Goal: Task Accomplishment & Management: Manage account settings

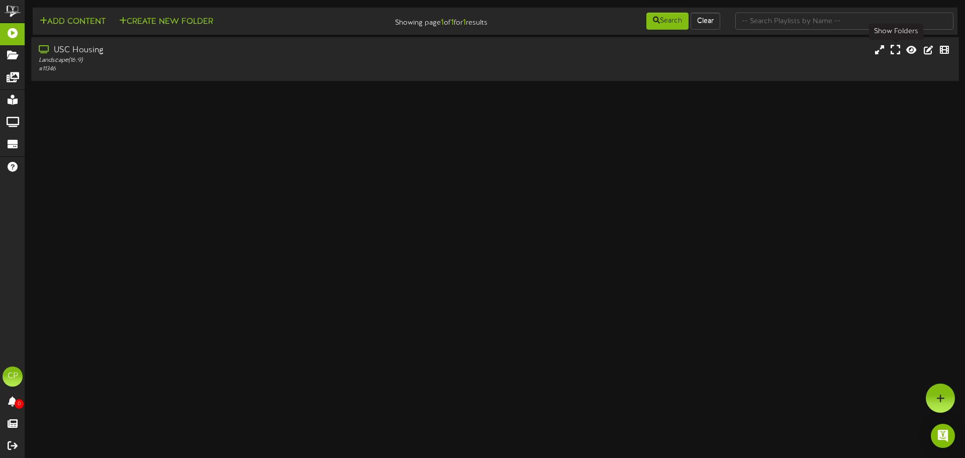
click at [892, 51] on icon at bounding box center [896, 49] width 10 height 11
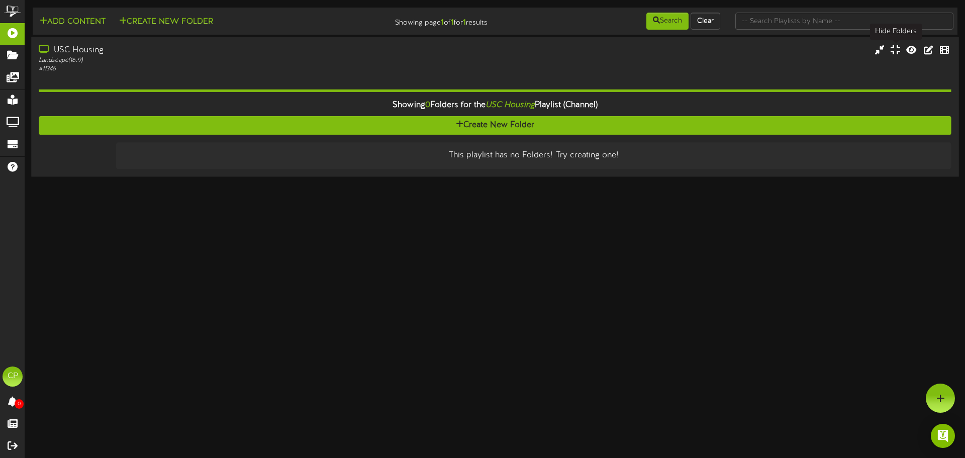
click at [896, 54] on icon at bounding box center [896, 49] width 10 height 11
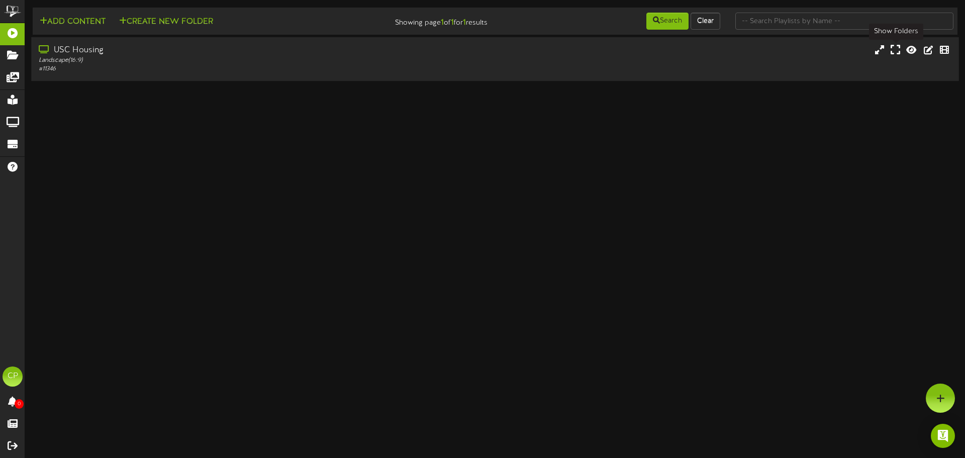
click at [889, 52] on button at bounding box center [896, 51] width 16 height 16
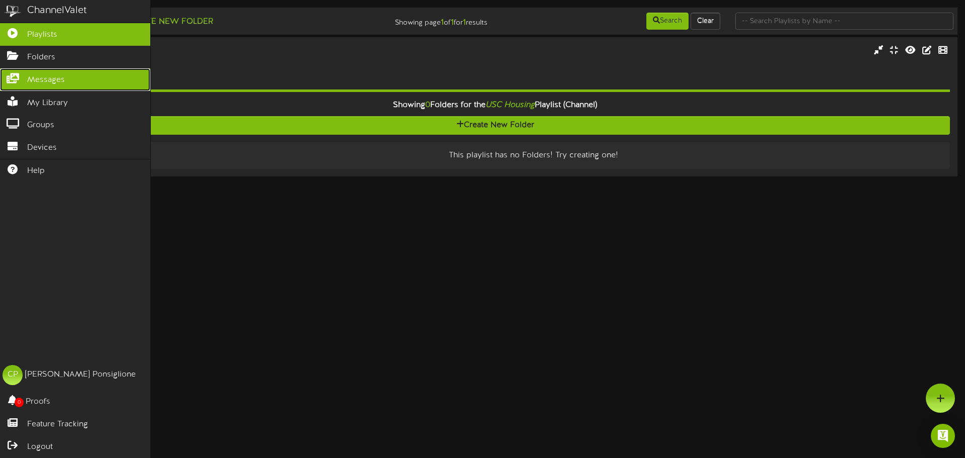
click at [43, 77] on span "Messages" at bounding box center [46, 80] width 38 height 12
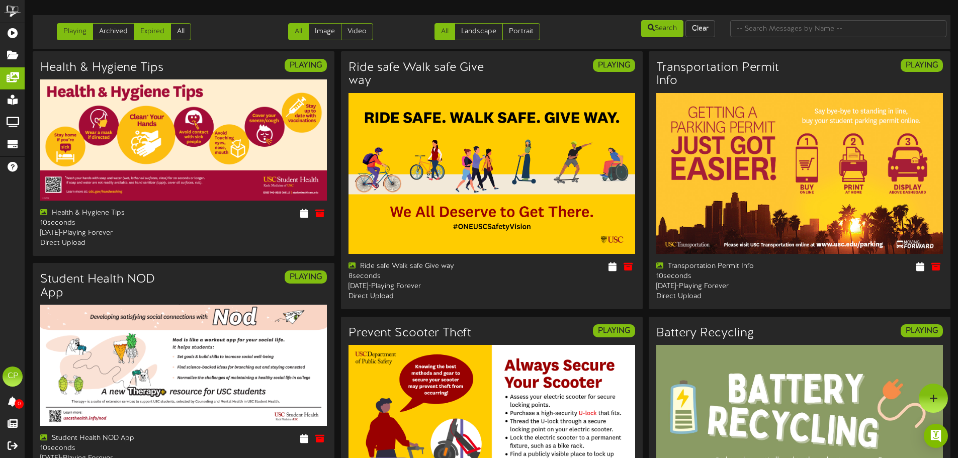
click at [153, 35] on link "Expired" at bounding box center [152, 31] width 37 height 17
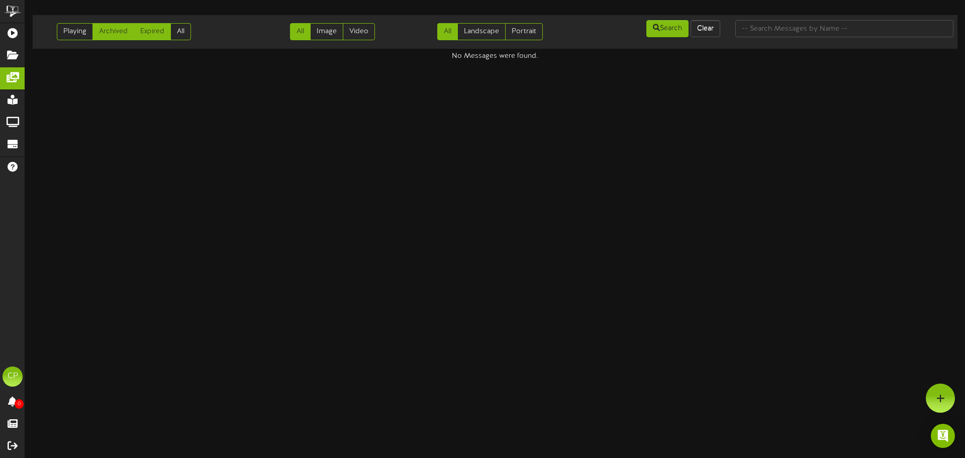
click at [113, 36] on link "Archived" at bounding box center [114, 31] width 42 height 17
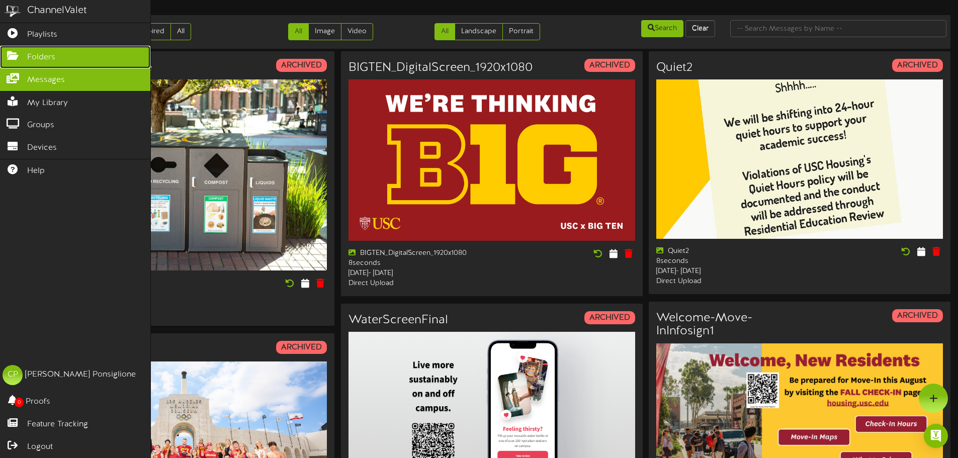
click at [50, 61] on span "Folders" at bounding box center [41, 58] width 28 height 12
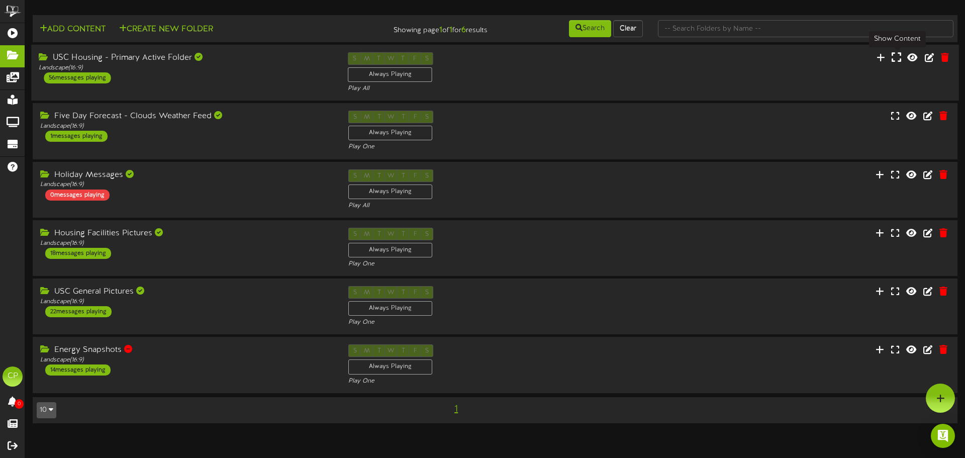
click at [899, 58] on icon at bounding box center [897, 57] width 10 height 11
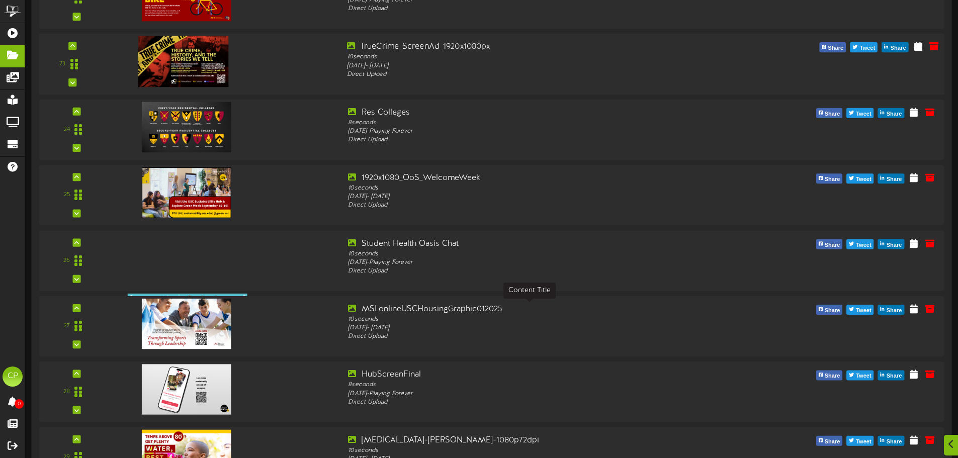
scroll to position [1810, 0]
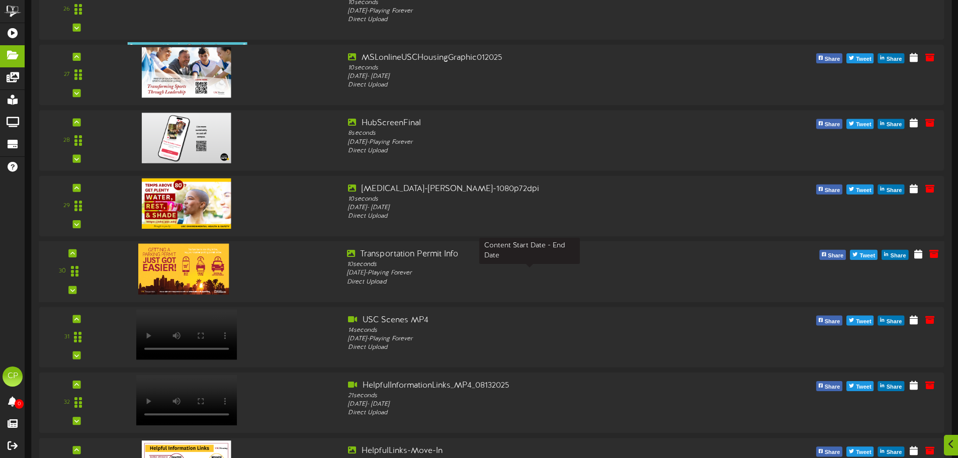
click at [584, 274] on div "Friday, 3/8/2024 - Playing Forever" at bounding box center [529, 273] width 365 height 9
click at [917, 256] on icon at bounding box center [918, 253] width 10 height 11
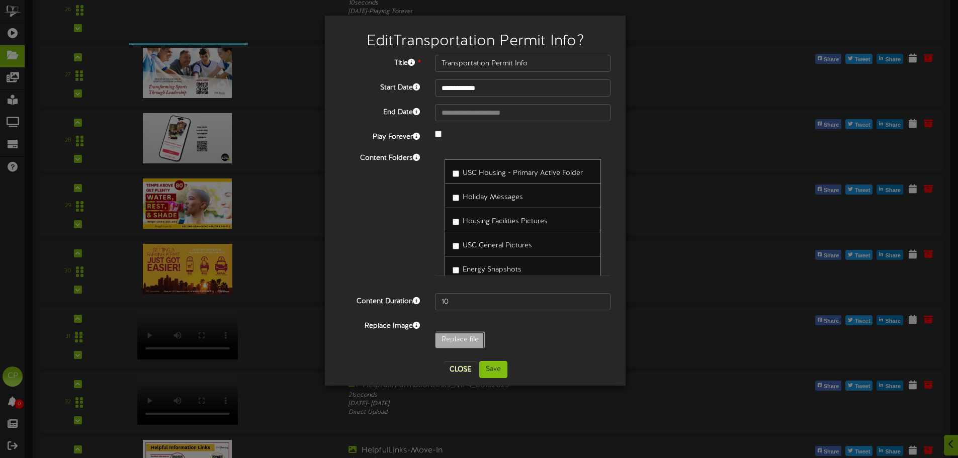
type input "**********"
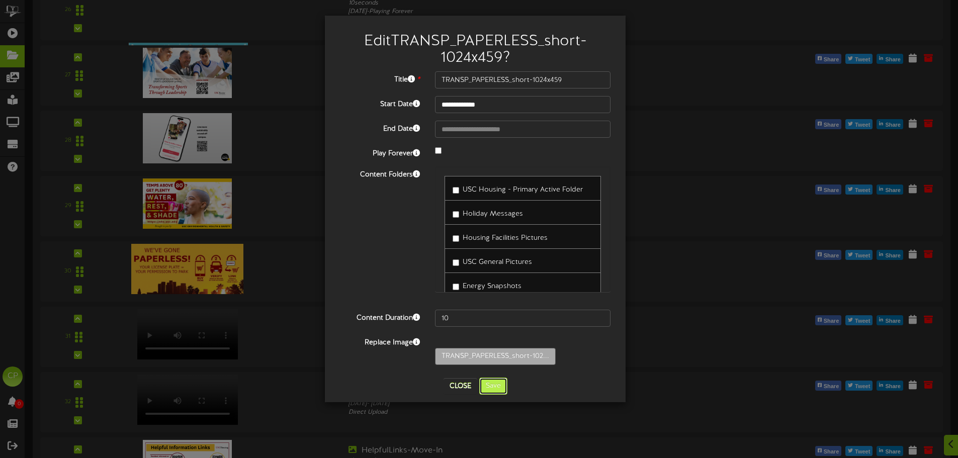
click at [492, 388] on button "Save" at bounding box center [493, 386] width 28 height 17
click at [500, 386] on button "Save" at bounding box center [493, 386] width 28 height 17
click at [451, 385] on button "Close" at bounding box center [460, 386] width 34 height 16
type input "Transportation Permit Info"
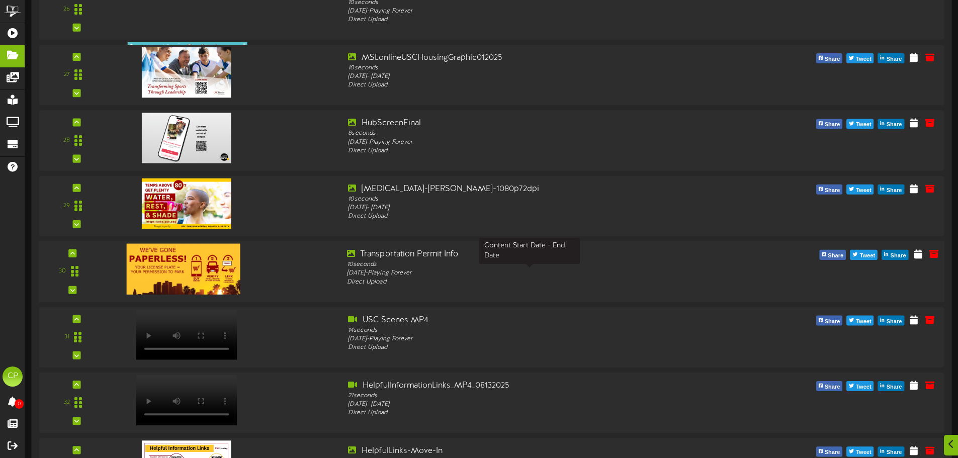
click at [590, 273] on div "Friday, 3/8/2024 - Playing Forever" at bounding box center [529, 273] width 365 height 9
click at [920, 259] on icon at bounding box center [918, 253] width 10 height 11
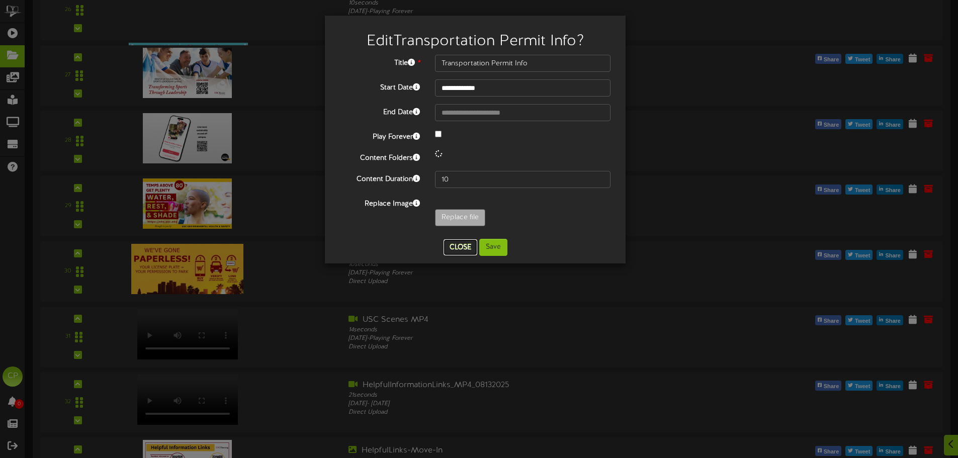
click at [463, 244] on button "Close" at bounding box center [460, 247] width 34 height 16
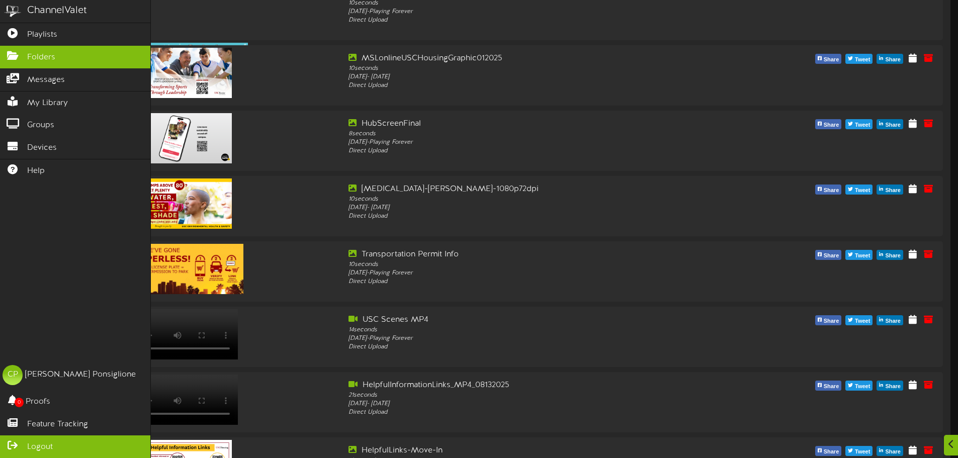
click at [13, 444] on icon at bounding box center [12, 444] width 25 height 8
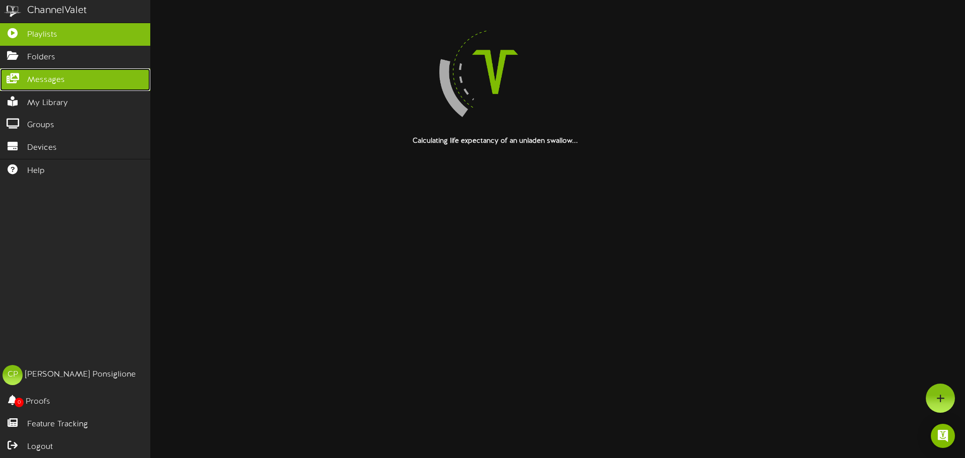
click at [37, 79] on span "Messages" at bounding box center [46, 80] width 38 height 12
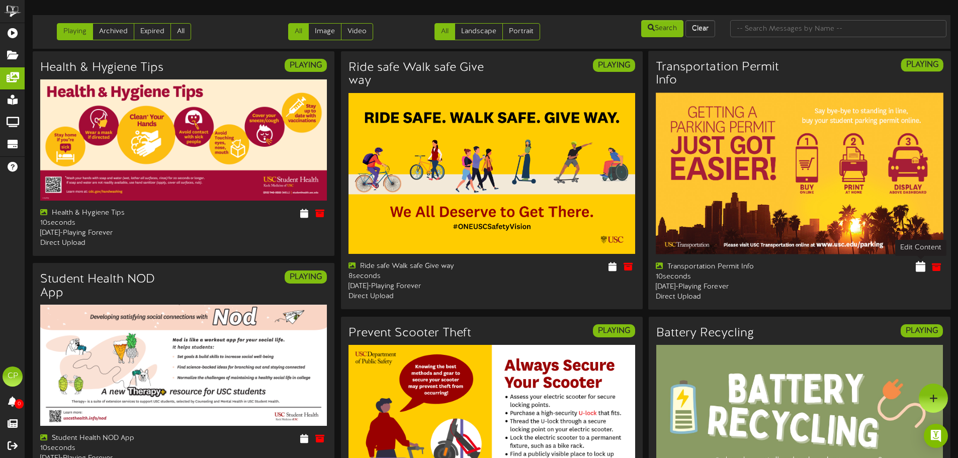
click at [920, 266] on icon at bounding box center [920, 266] width 10 height 11
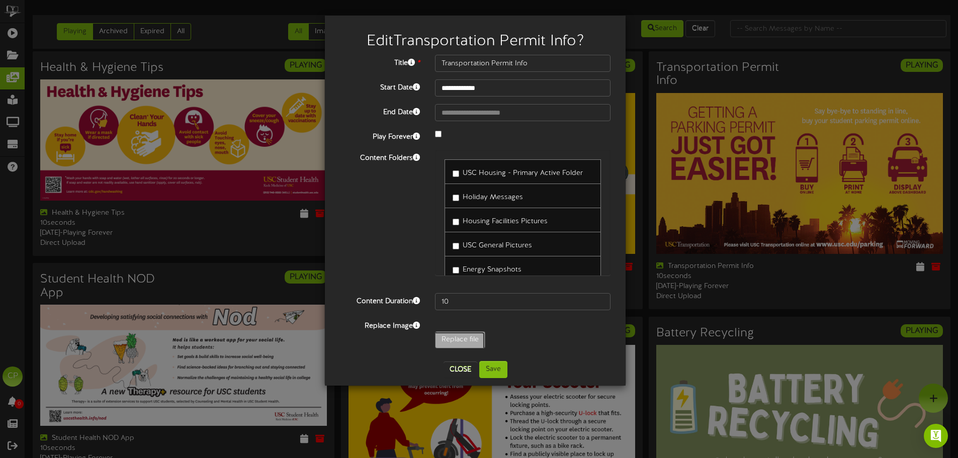
type input "**********"
type input "TRANSP_PAPERLESS_short-1024x459"
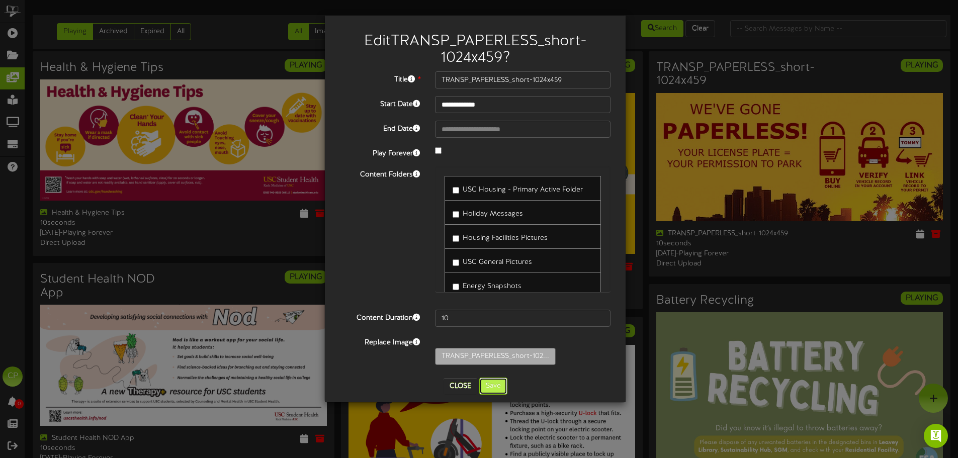
click at [498, 390] on button "Save" at bounding box center [493, 386] width 28 height 17
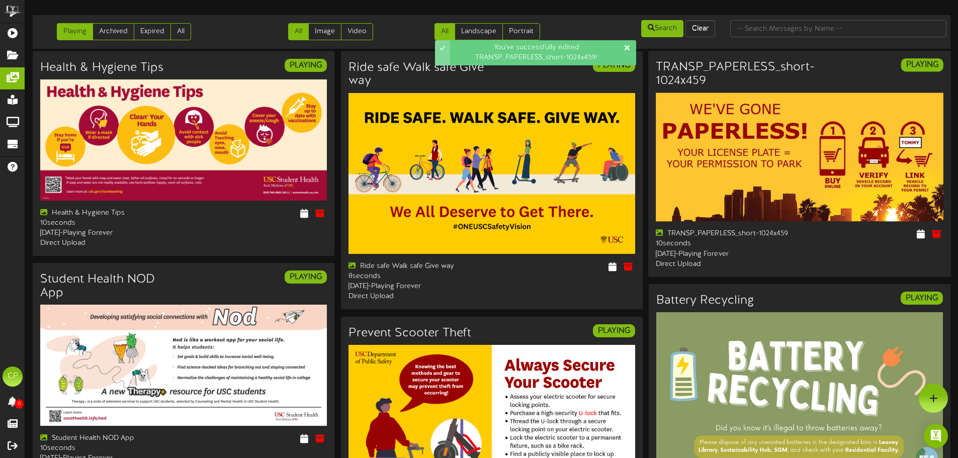
click at [792, 184] on img at bounding box center [800, 157] width 288 height 129
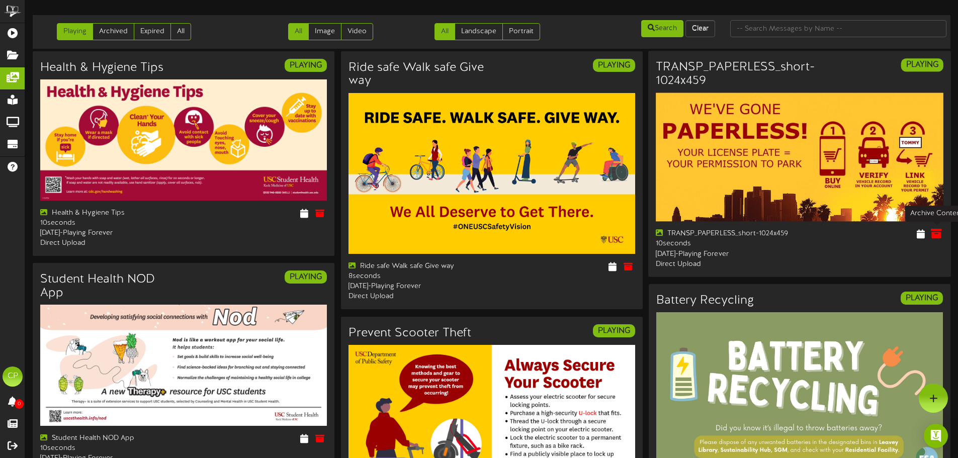
click at [935, 233] on icon at bounding box center [936, 233] width 11 height 11
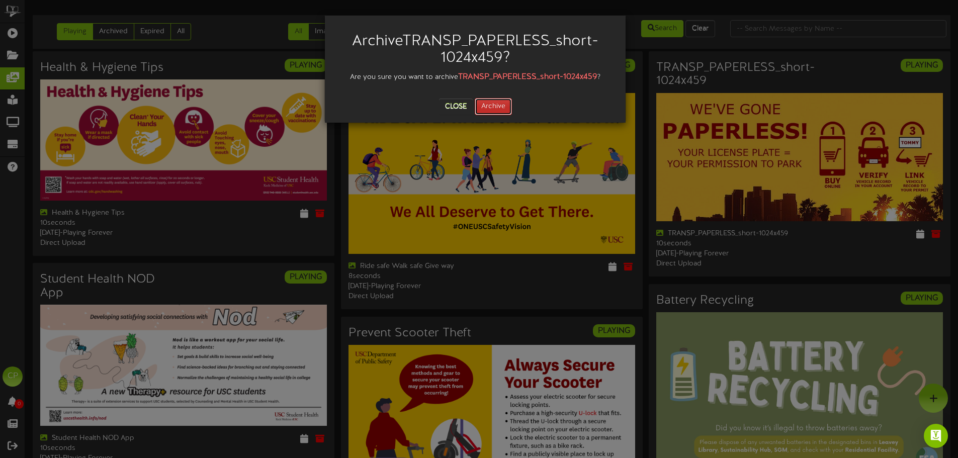
click at [494, 110] on button "Archive" at bounding box center [493, 106] width 37 height 17
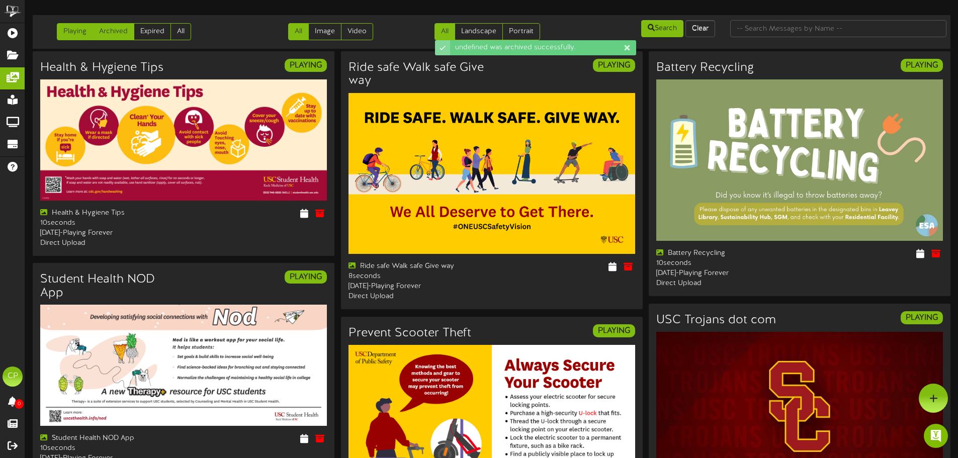
click at [113, 33] on link "Archived" at bounding box center [114, 31] width 42 height 17
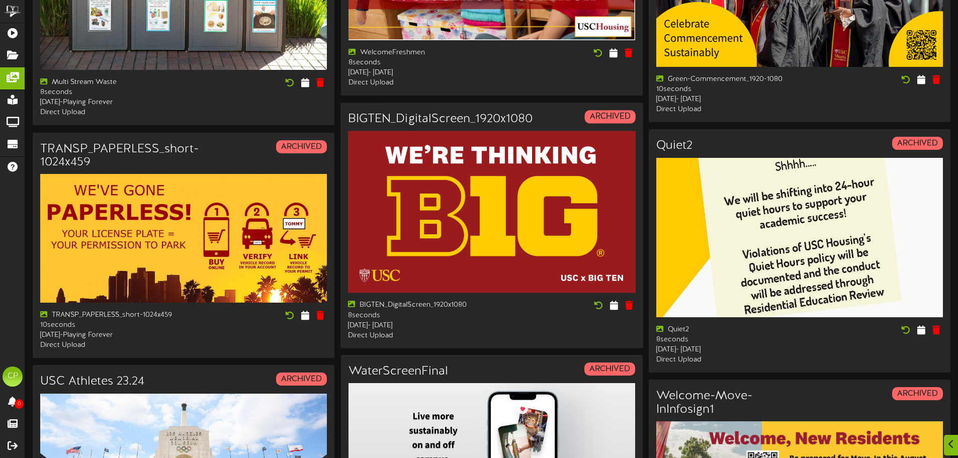
scroll to position [201, 0]
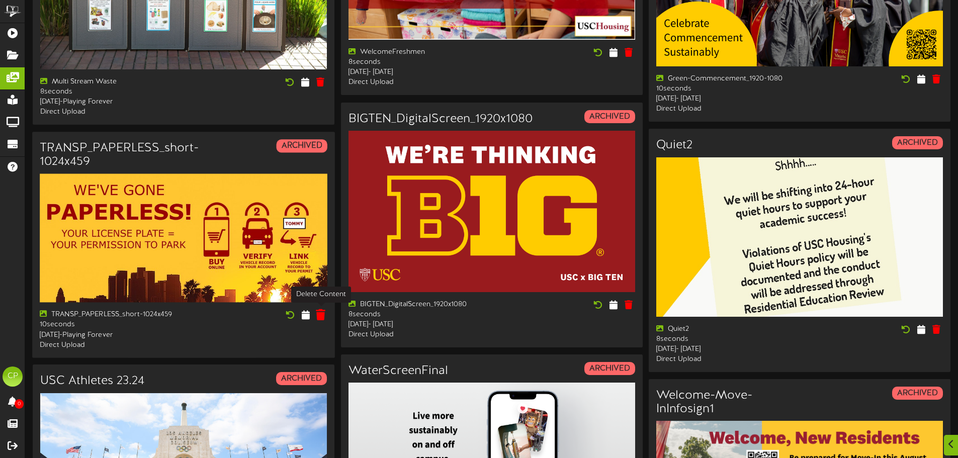
click at [321, 314] on icon at bounding box center [321, 314] width 10 height 11
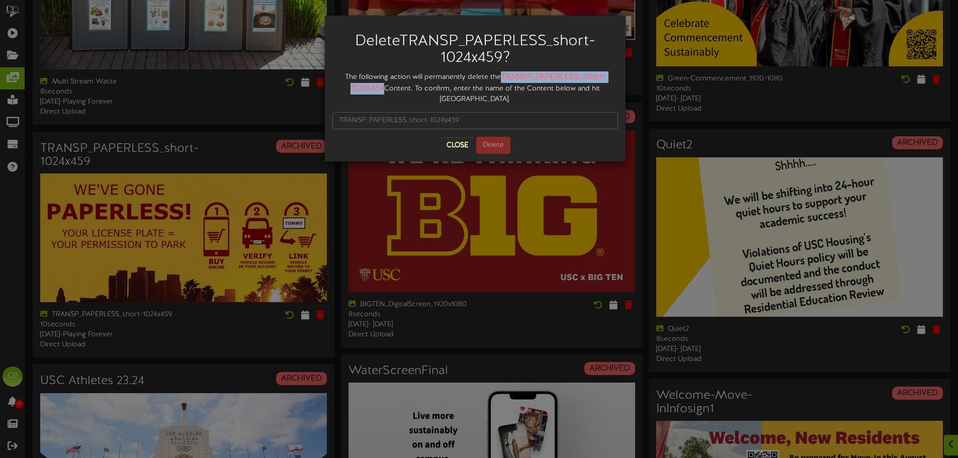
drag, startPoint x: 503, startPoint y: 75, endPoint x: 383, endPoint y: 86, distance: 120.7
click at [383, 86] on strong "TRANSP_PAPERLESS_short-1024x459" at bounding box center [477, 82] width 255 height 21
copy strong "TRANSP_PAPERLESS_short-1024x459"
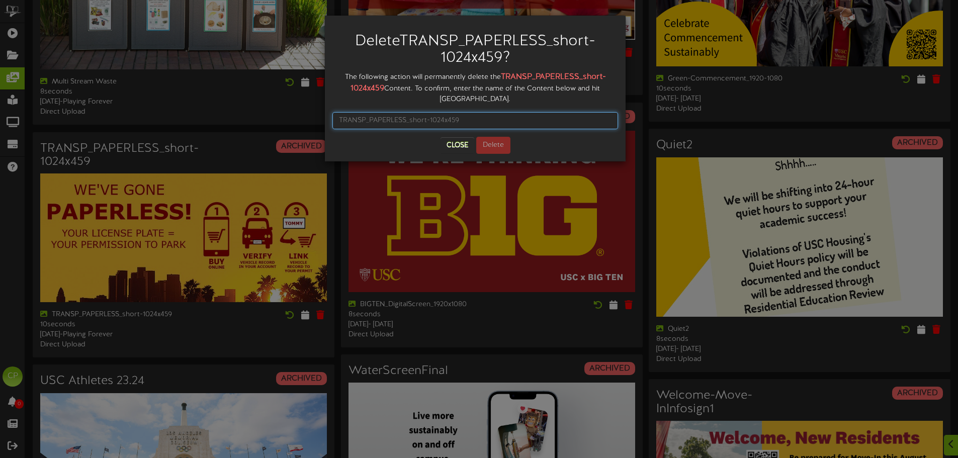
click at [428, 122] on input "text" at bounding box center [475, 120] width 286 height 17
paste input "TRANSP_PAPERLESS_short-1024x459"
type input "TRANSP_PAPERLESS_short-1024x459"
click at [485, 144] on button "Delete" at bounding box center [493, 145] width 34 height 17
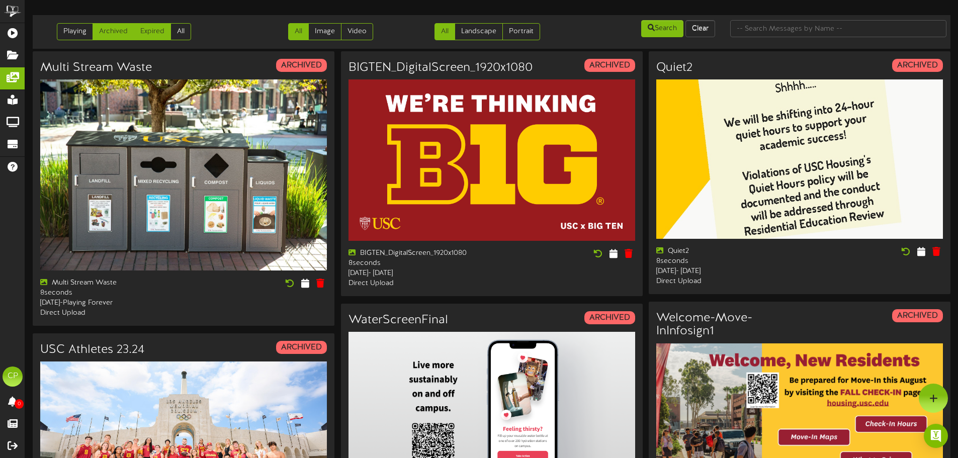
click at [150, 35] on link "Expired" at bounding box center [152, 31] width 37 height 17
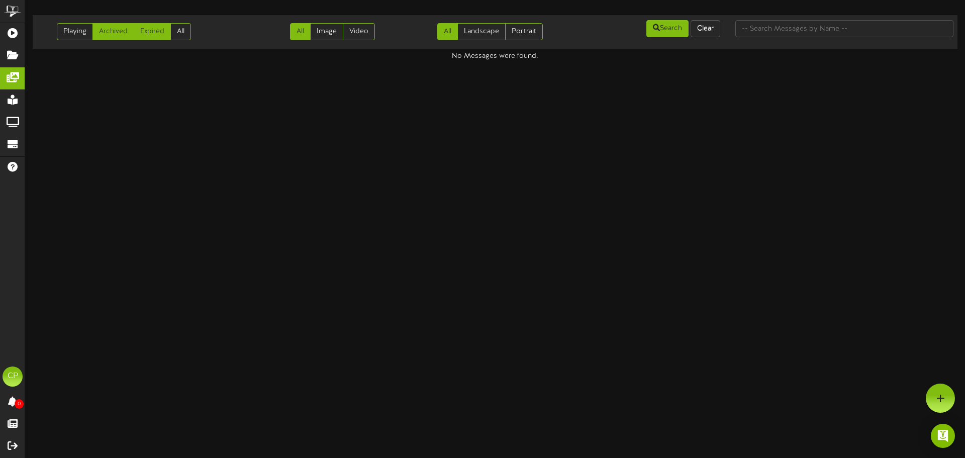
click at [116, 33] on link "Archived" at bounding box center [114, 31] width 42 height 17
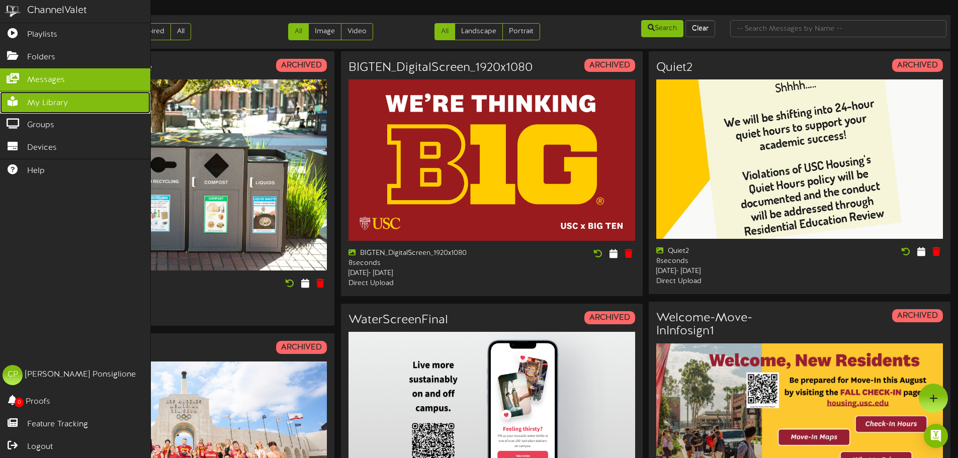
click at [43, 101] on span "My Library" at bounding box center [47, 104] width 41 height 12
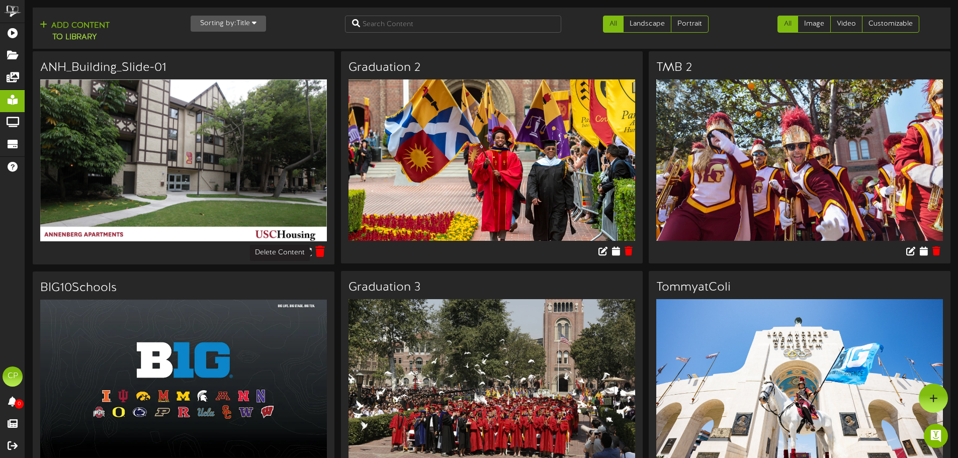
click at [317, 249] on icon at bounding box center [320, 251] width 10 height 11
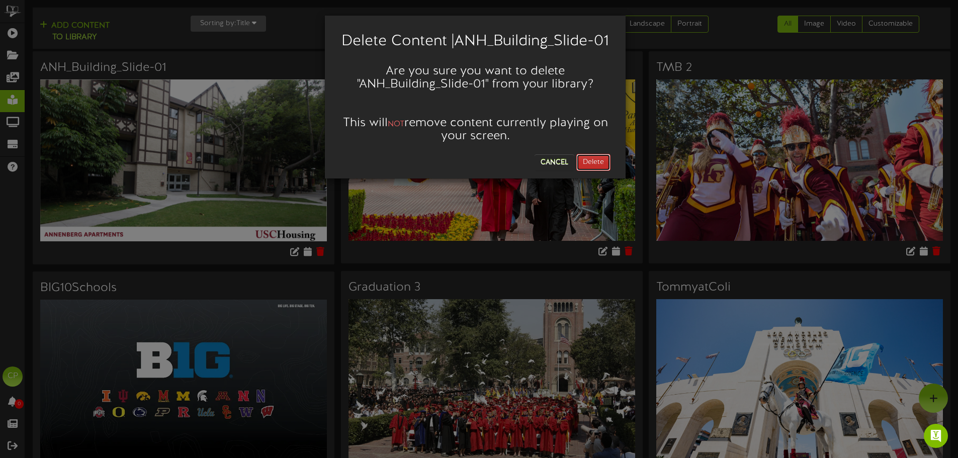
click at [595, 171] on button "Delete" at bounding box center [593, 162] width 34 height 17
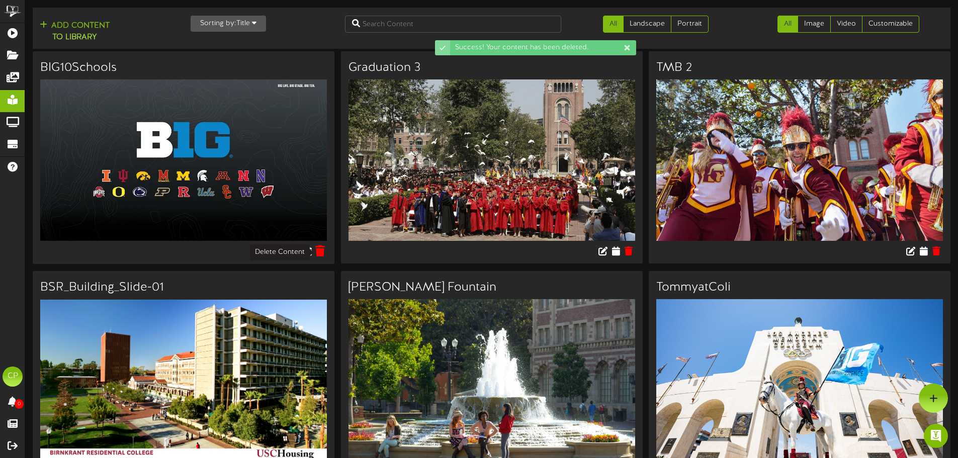
click at [320, 254] on icon at bounding box center [320, 250] width 10 height 11
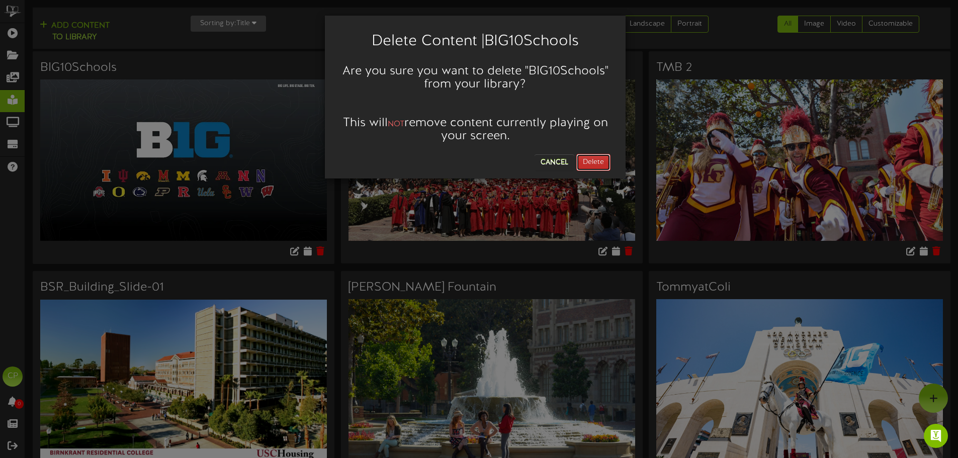
click at [599, 161] on button "Delete" at bounding box center [593, 162] width 34 height 17
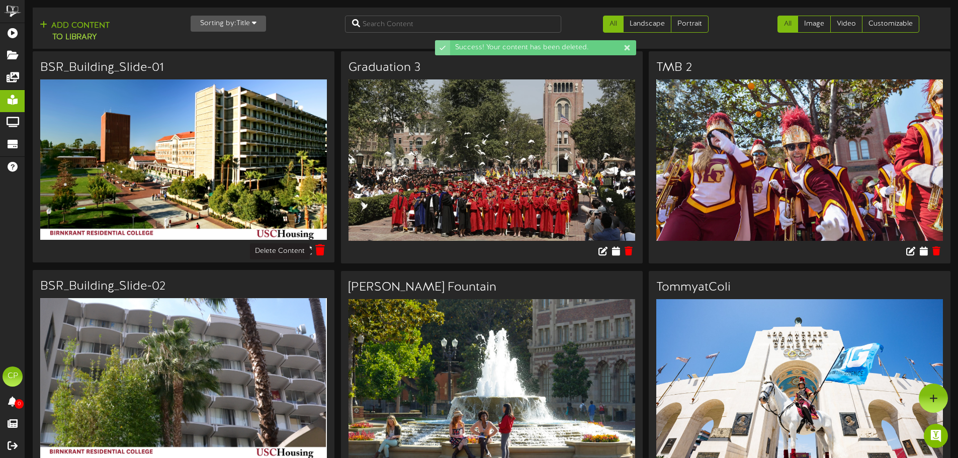
click at [318, 252] on icon at bounding box center [320, 249] width 10 height 11
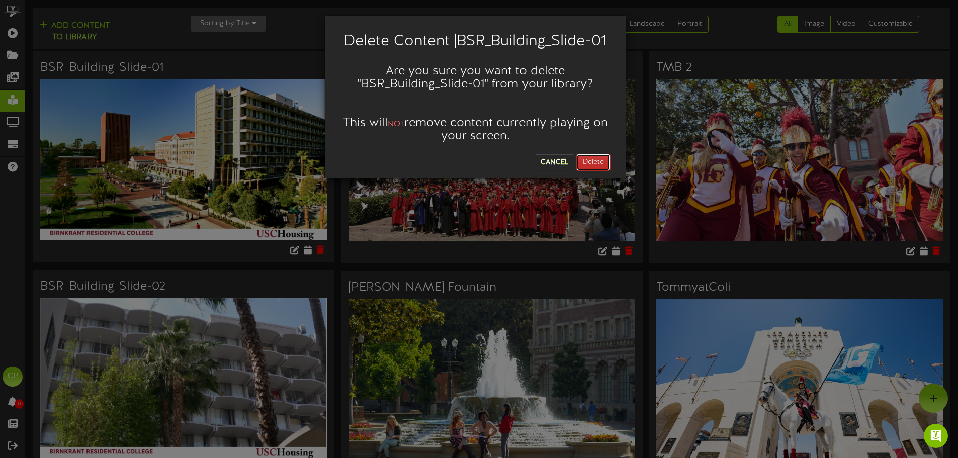
click at [607, 158] on button "Delete" at bounding box center [593, 162] width 34 height 17
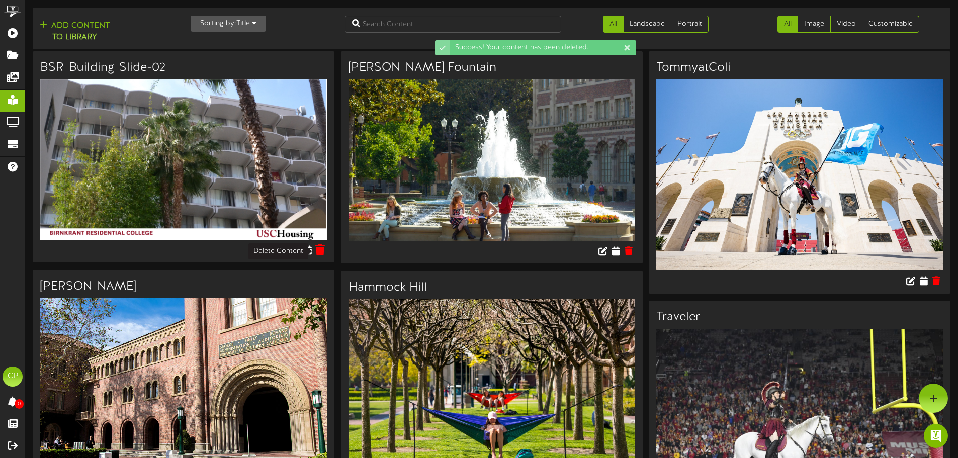
click at [316, 251] on icon at bounding box center [320, 249] width 10 height 11
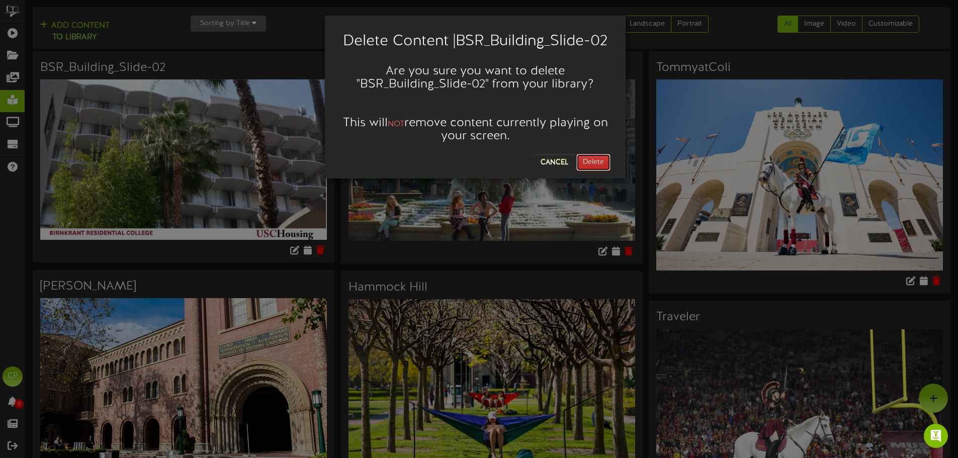
click at [584, 163] on button "Delete" at bounding box center [593, 162] width 34 height 17
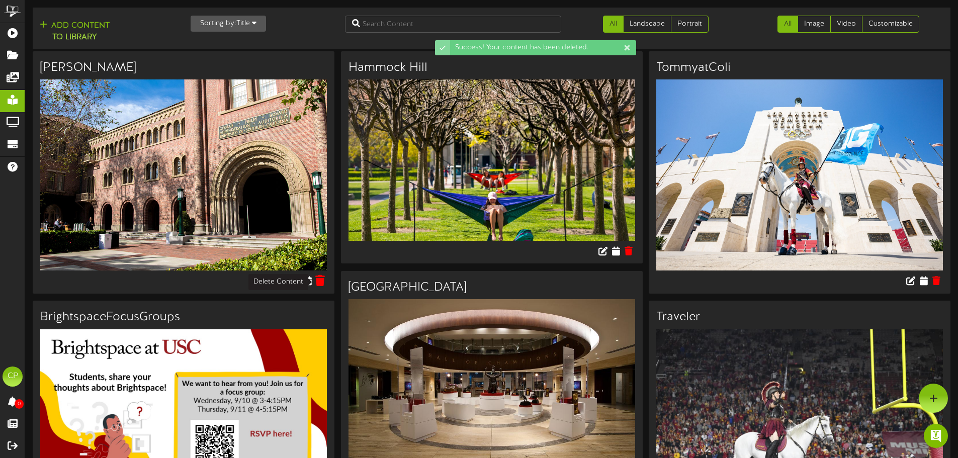
click at [317, 281] on icon at bounding box center [320, 280] width 10 height 11
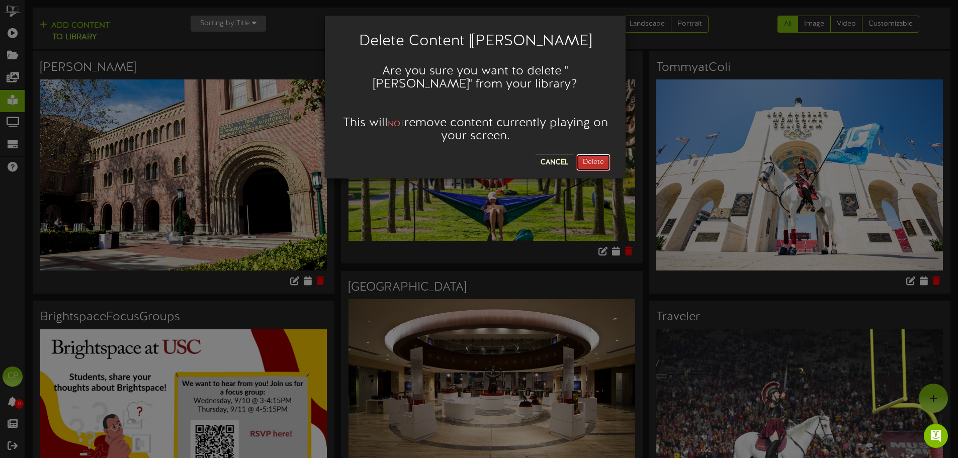
click at [597, 160] on button "Delete" at bounding box center [593, 162] width 34 height 17
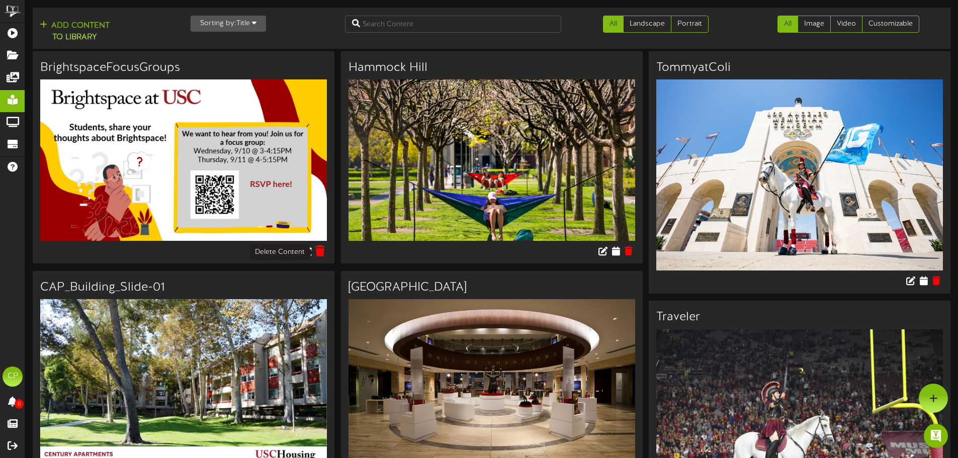
click at [321, 254] on icon at bounding box center [320, 250] width 10 height 11
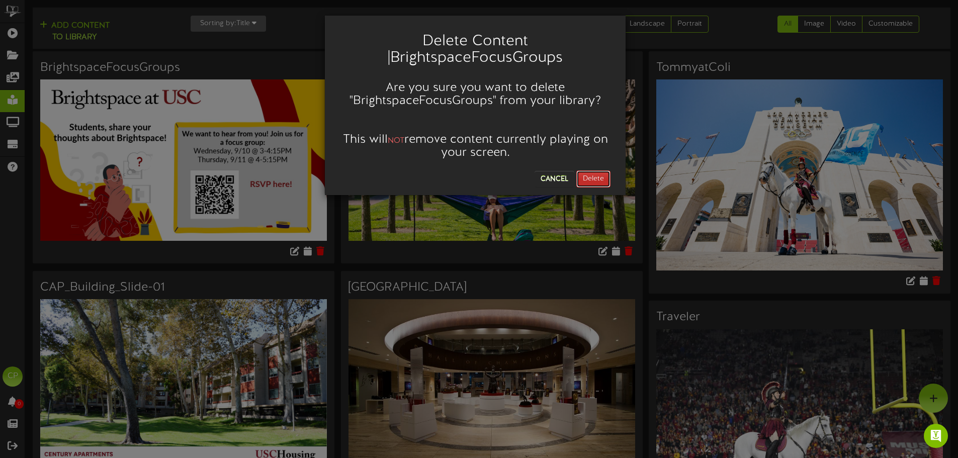
click at [588, 177] on button "Delete" at bounding box center [593, 178] width 34 height 17
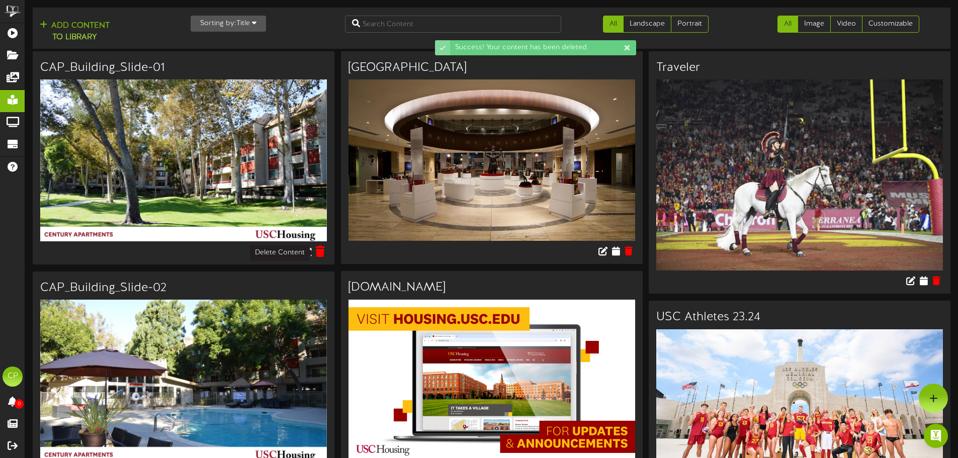
click at [320, 254] on icon at bounding box center [320, 251] width 10 height 11
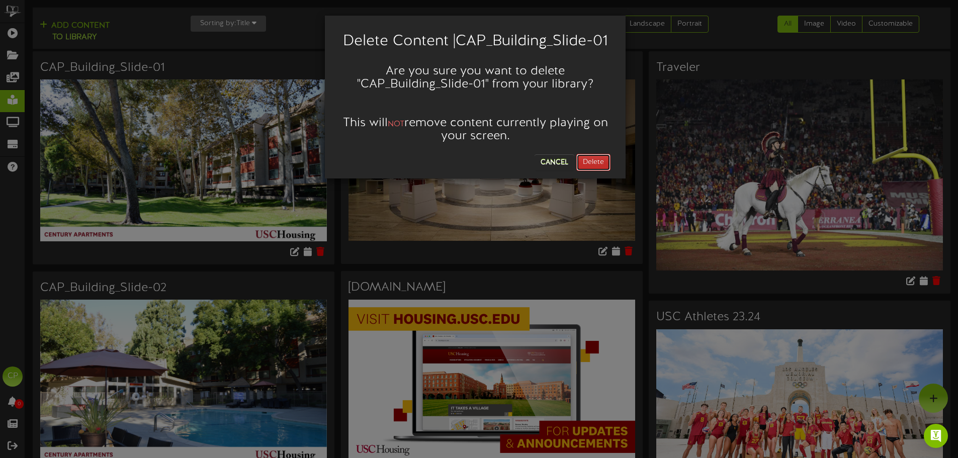
click at [595, 161] on button "Delete" at bounding box center [593, 162] width 34 height 17
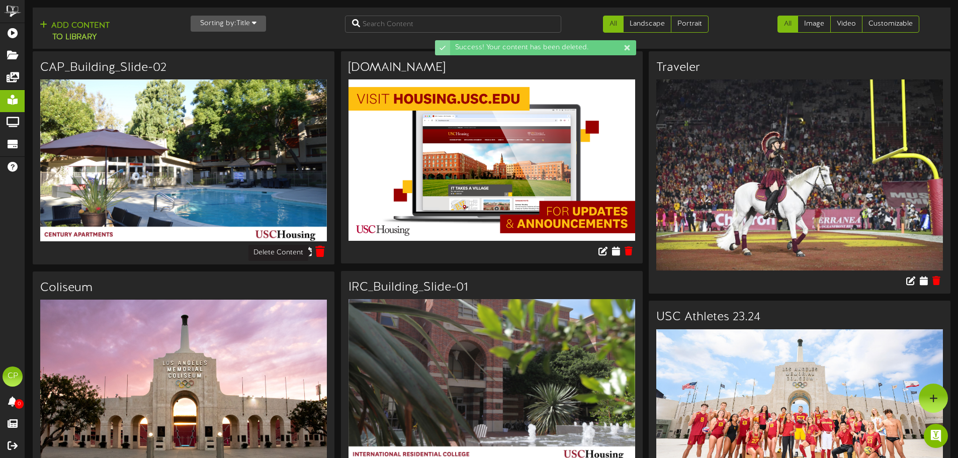
click at [318, 251] on icon at bounding box center [320, 251] width 10 height 11
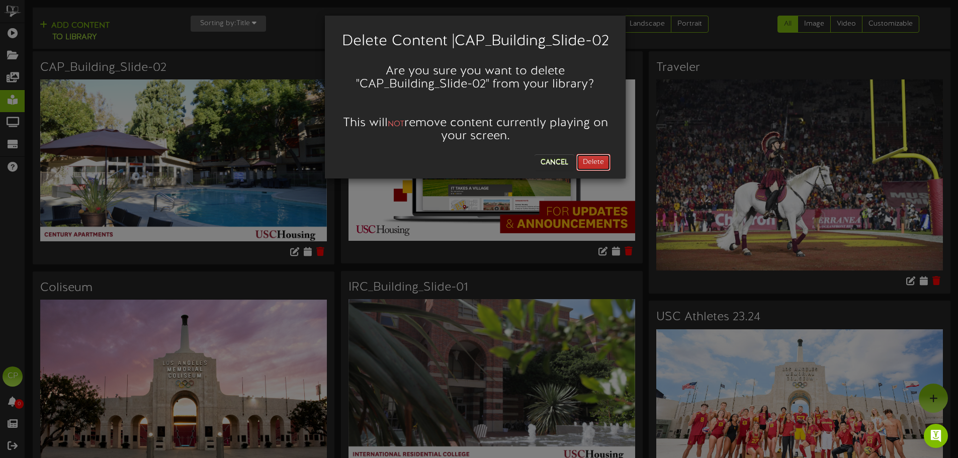
click at [584, 171] on button "Delete" at bounding box center [593, 162] width 34 height 17
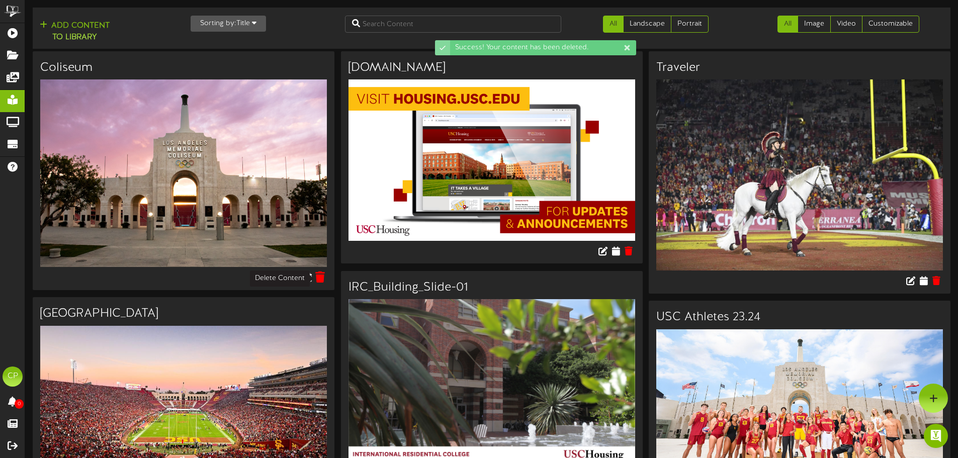
click at [319, 278] on icon at bounding box center [320, 276] width 10 height 11
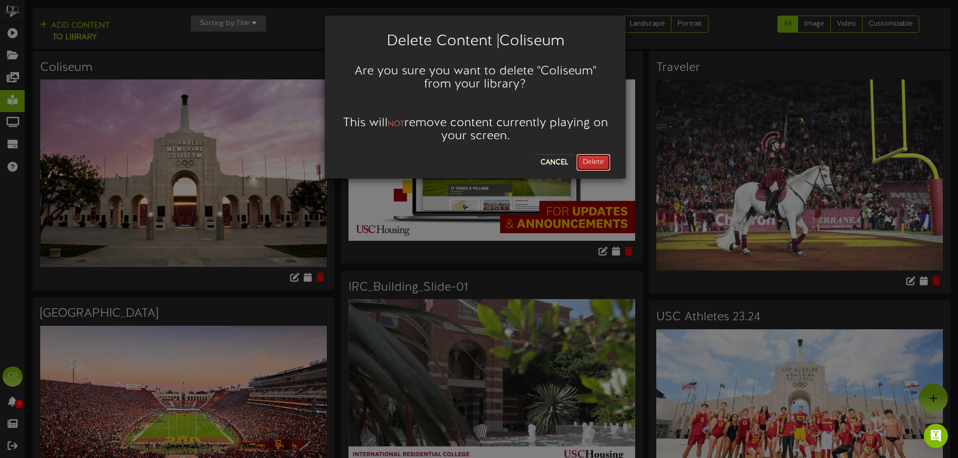
click at [598, 160] on button "Delete" at bounding box center [593, 162] width 34 height 17
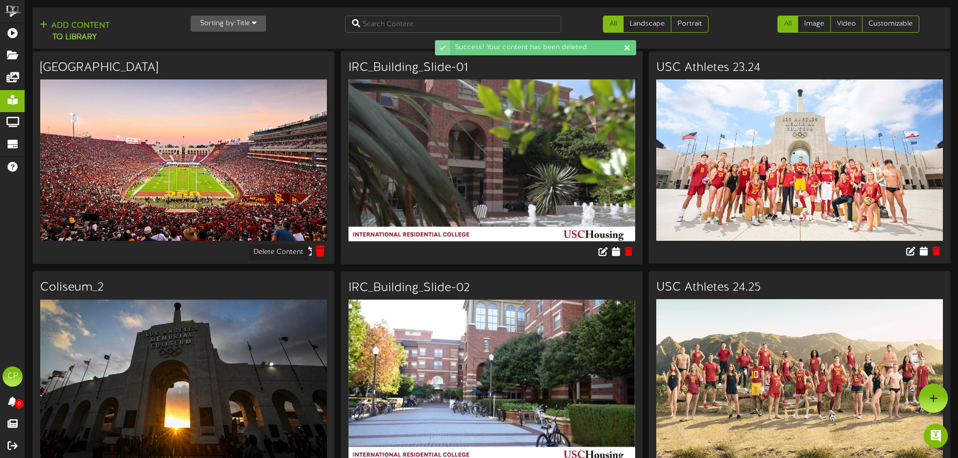
click at [319, 254] on icon at bounding box center [320, 250] width 10 height 11
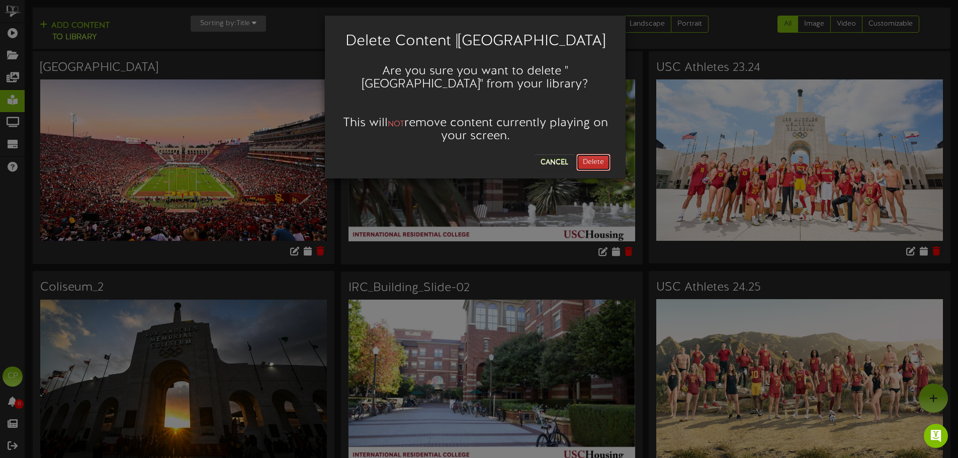
click at [601, 159] on button "Delete" at bounding box center [593, 162] width 34 height 17
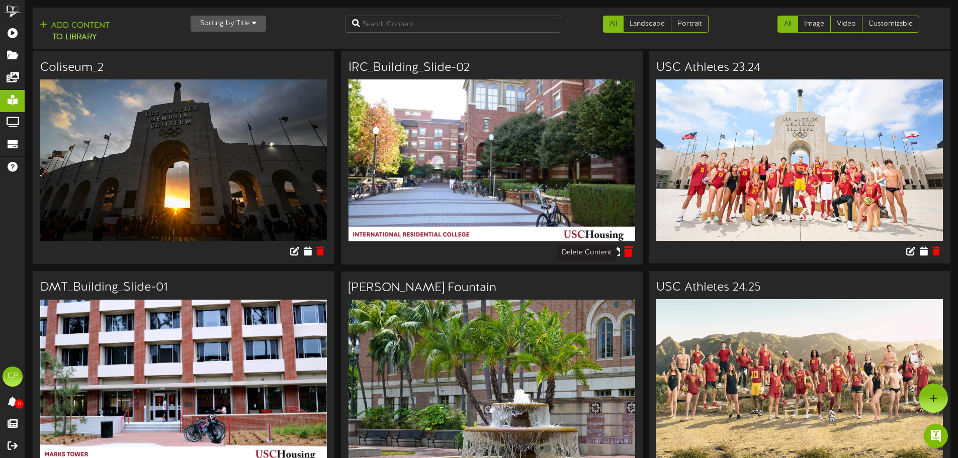
click at [630, 254] on icon at bounding box center [628, 251] width 10 height 11
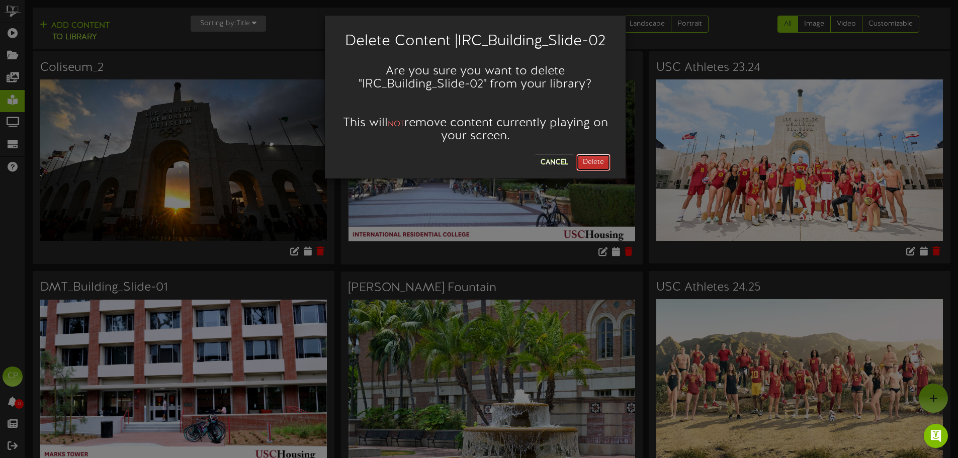
click at [587, 158] on button "Delete" at bounding box center [593, 162] width 34 height 17
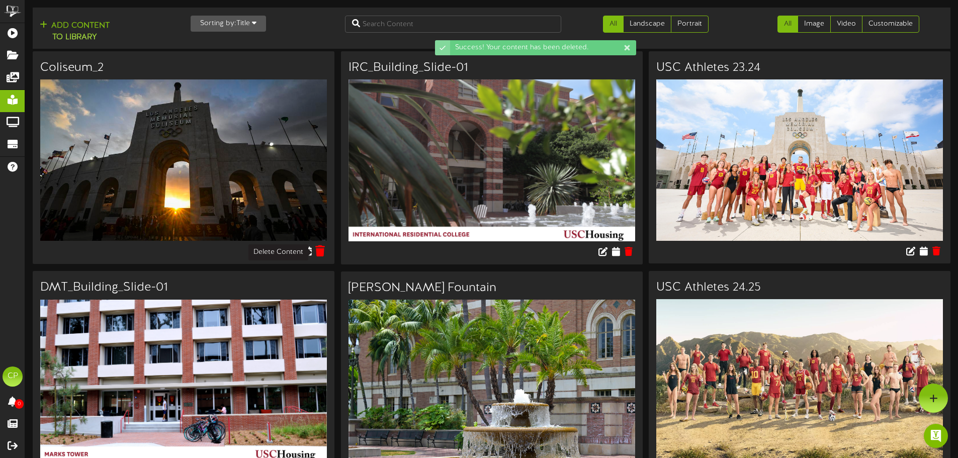
click at [316, 254] on icon at bounding box center [320, 250] width 10 height 11
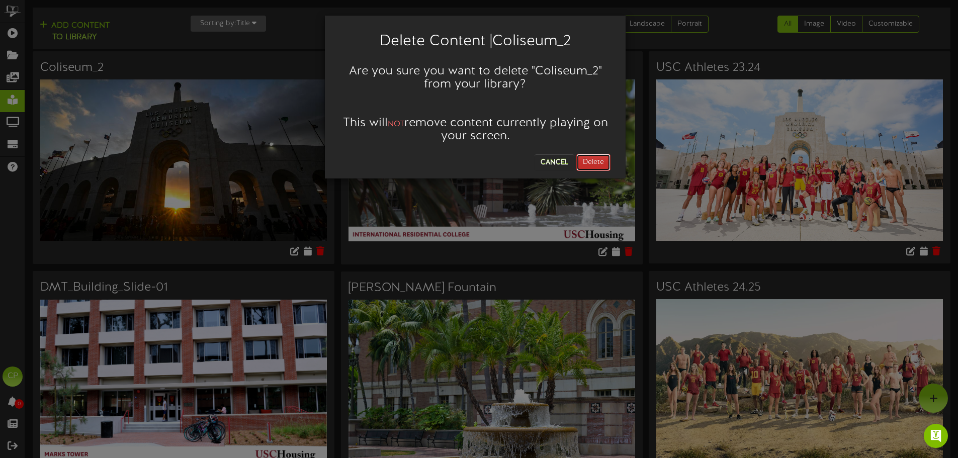
click at [600, 164] on button "Delete" at bounding box center [593, 162] width 34 height 17
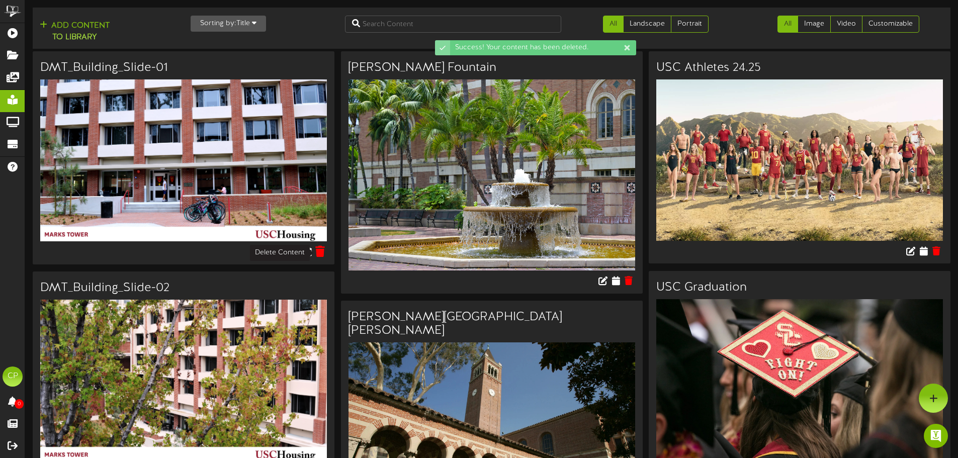
click at [319, 251] on icon at bounding box center [320, 251] width 10 height 11
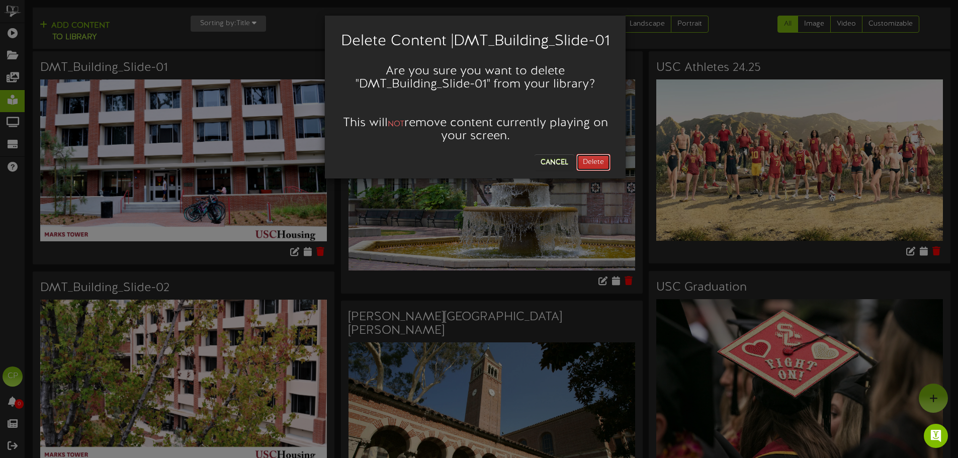
click at [595, 171] on button "Delete" at bounding box center [593, 162] width 34 height 17
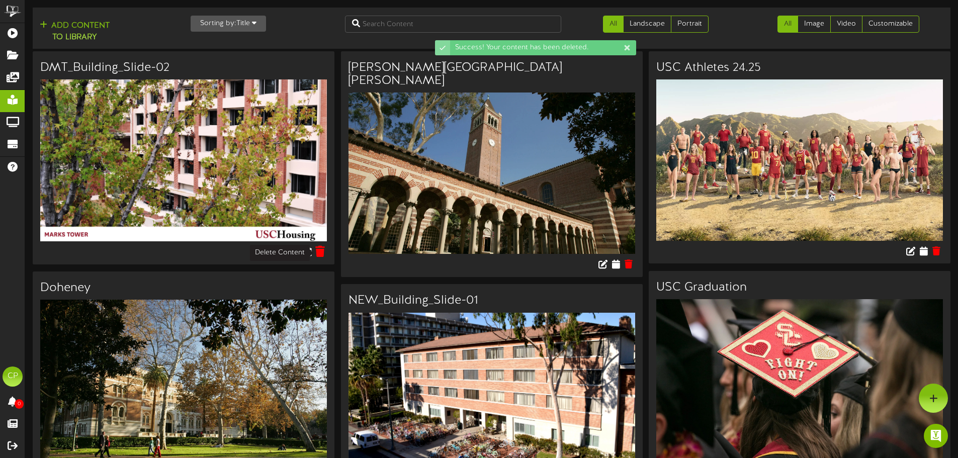
click at [319, 251] on icon at bounding box center [320, 251] width 10 height 11
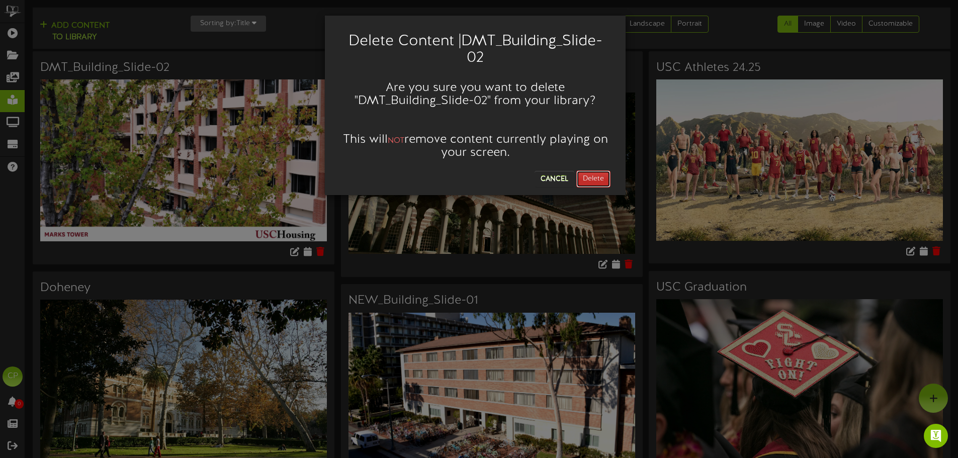
click at [583, 177] on button "Delete" at bounding box center [593, 178] width 34 height 17
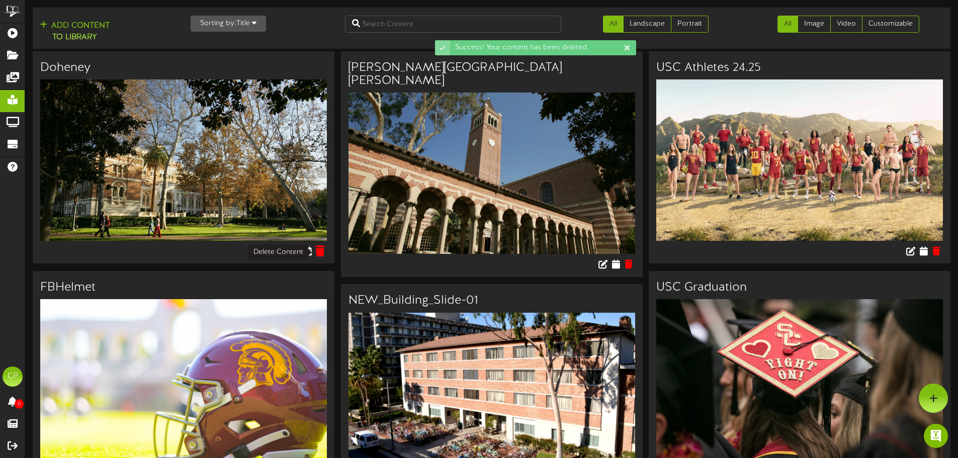
click at [320, 253] on icon at bounding box center [320, 250] width 10 height 11
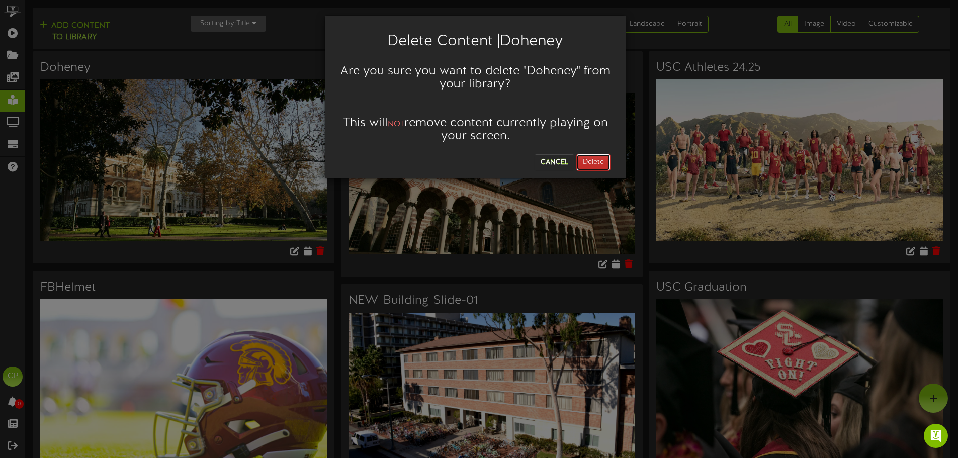
click at [602, 161] on button "Delete" at bounding box center [593, 162] width 34 height 17
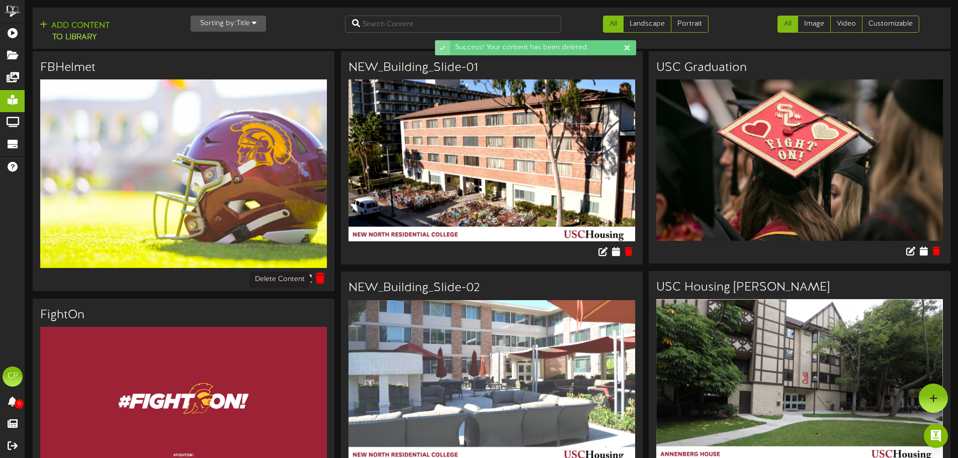
click at [321, 280] on icon at bounding box center [320, 277] width 10 height 11
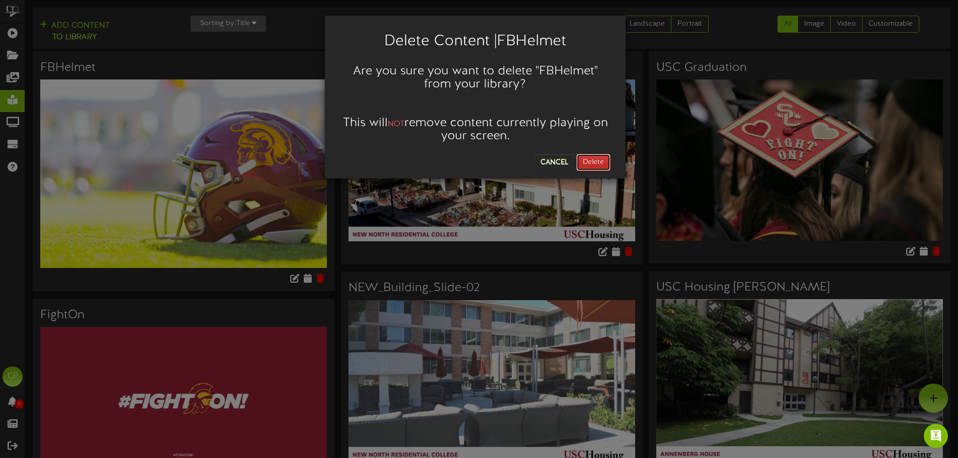
click at [594, 156] on button "Delete" at bounding box center [593, 162] width 34 height 17
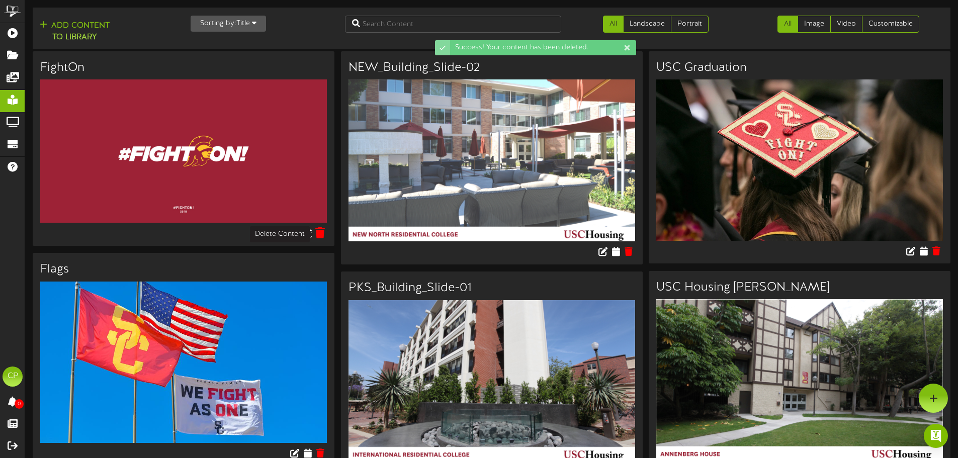
click at [323, 235] on icon at bounding box center [320, 232] width 10 height 11
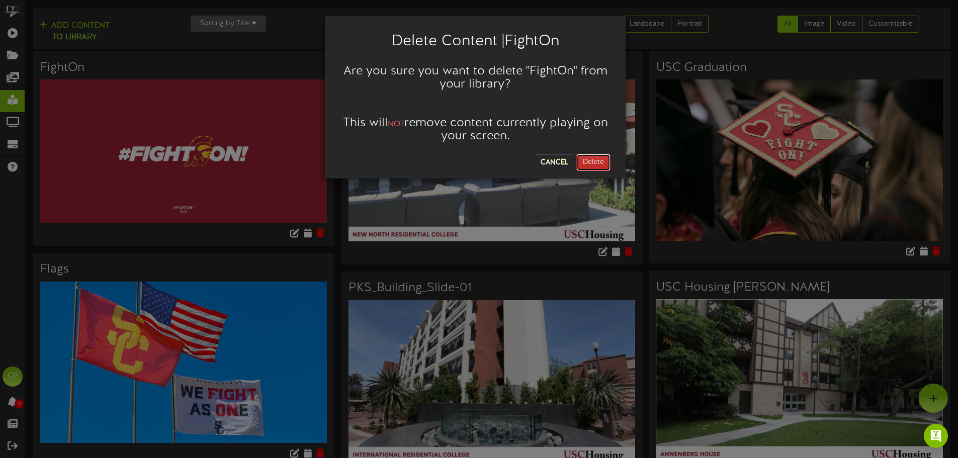
click at [595, 163] on button "Delete" at bounding box center [593, 162] width 34 height 17
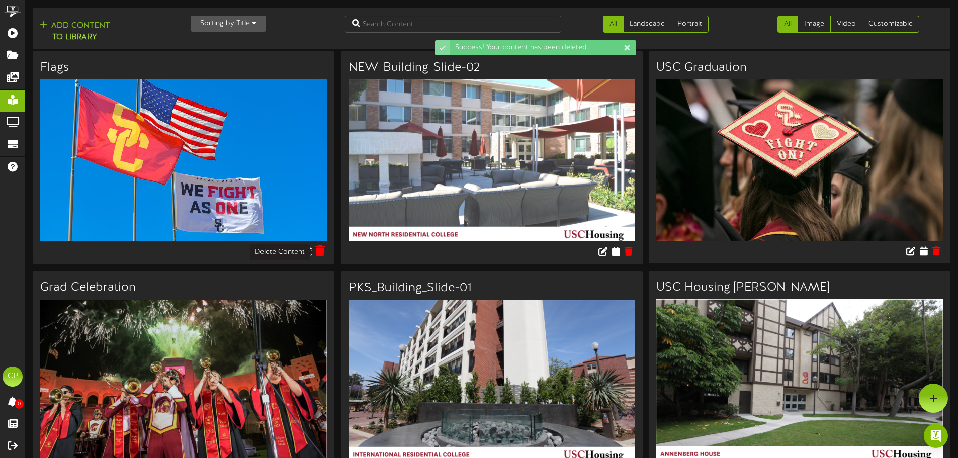
click at [325, 255] on button at bounding box center [320, 252] width 16 height 16
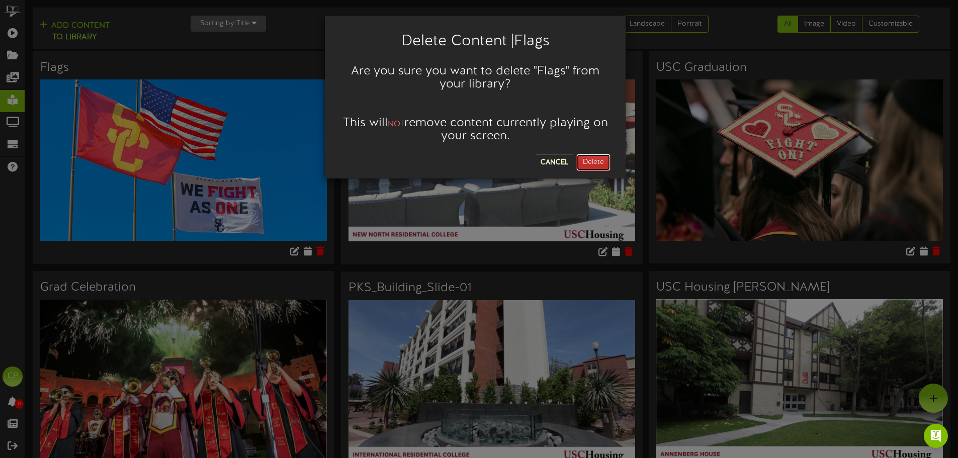
click at [585, 161] on button "Delete" at bounding box center [593, 162] width 34 height 17
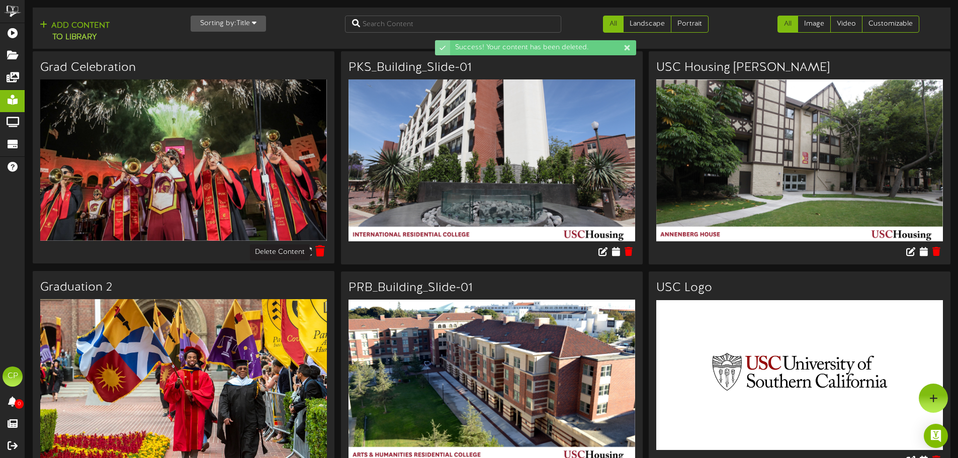
click at [322, 252] on icon at bounding box center [320, 250] width 10 height 11
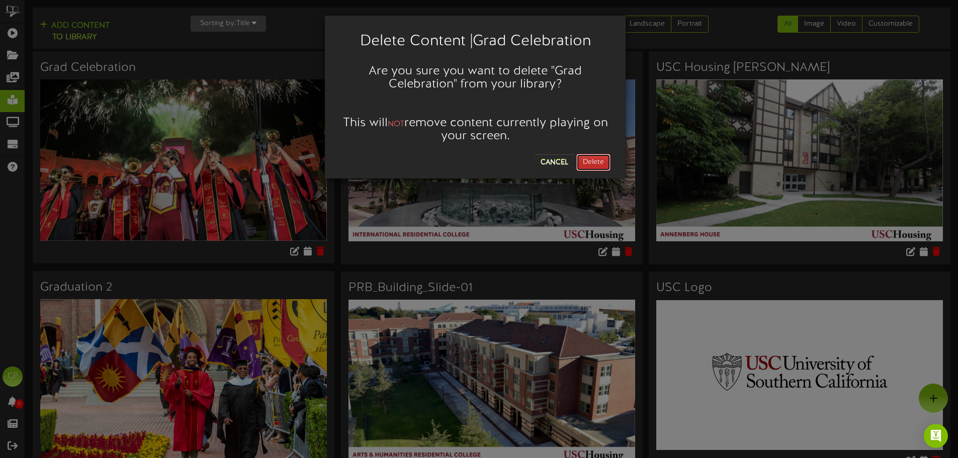
click at [597, 164] on button "Delete" at bounding box center [593, 162] width 34 height 17
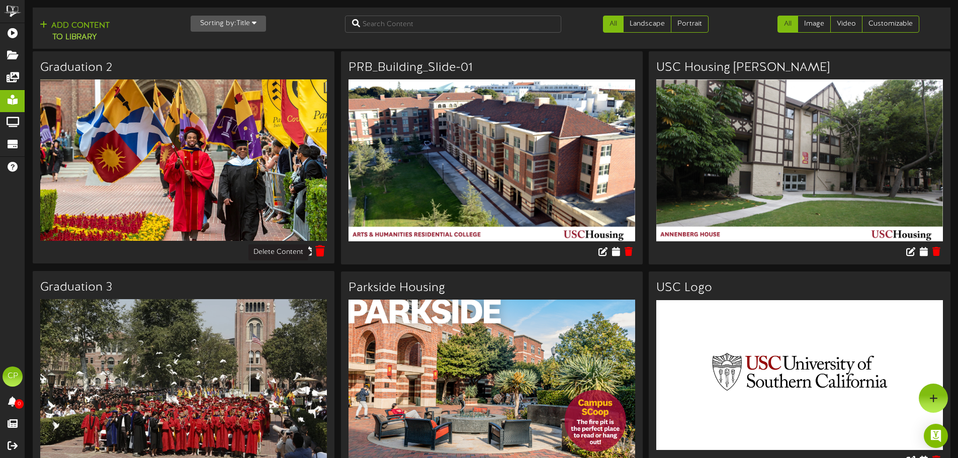
click at [320, 250] on icon at bounding box center [320, 250] width 10 height 11
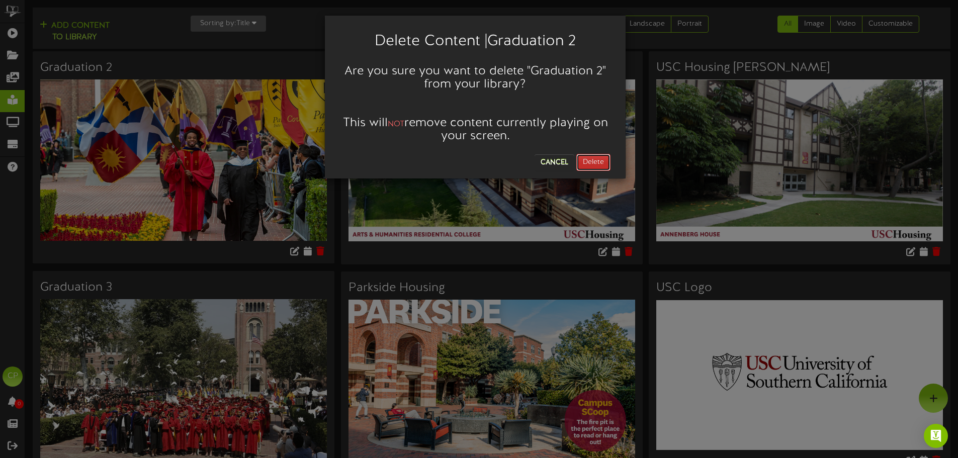
click at [598, 161] on button "Delete" at bounding box center [593, 162] width 34 height 17
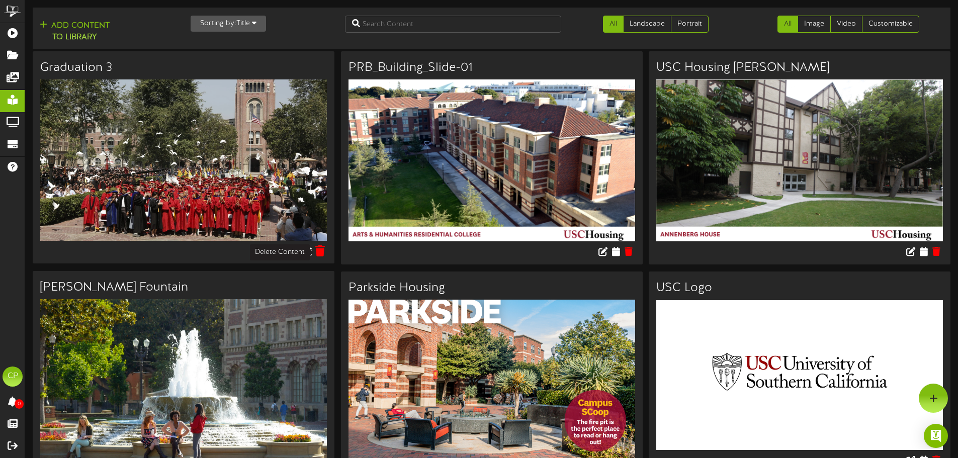
click at [324, 251] on icon at bounding box center [320, 250] width 10 height 11
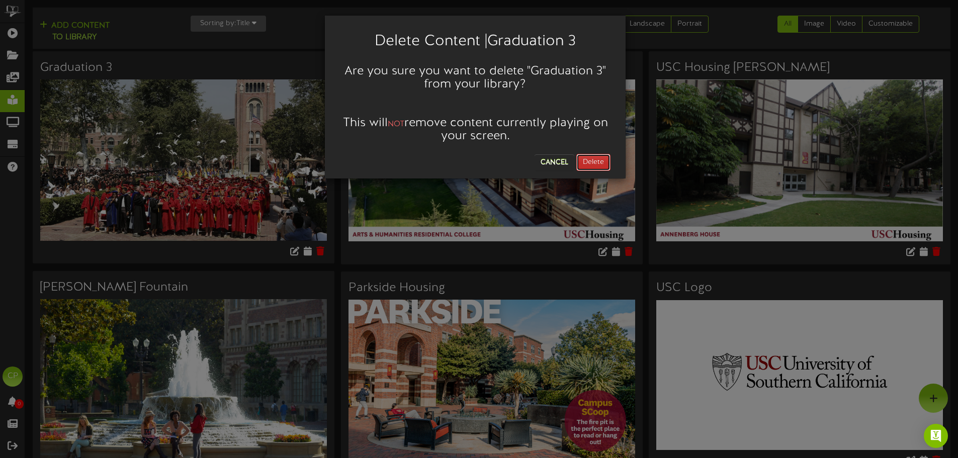
click at [587, 158] on button "Delete" at bounding box center [593, 162] width 34 height 17
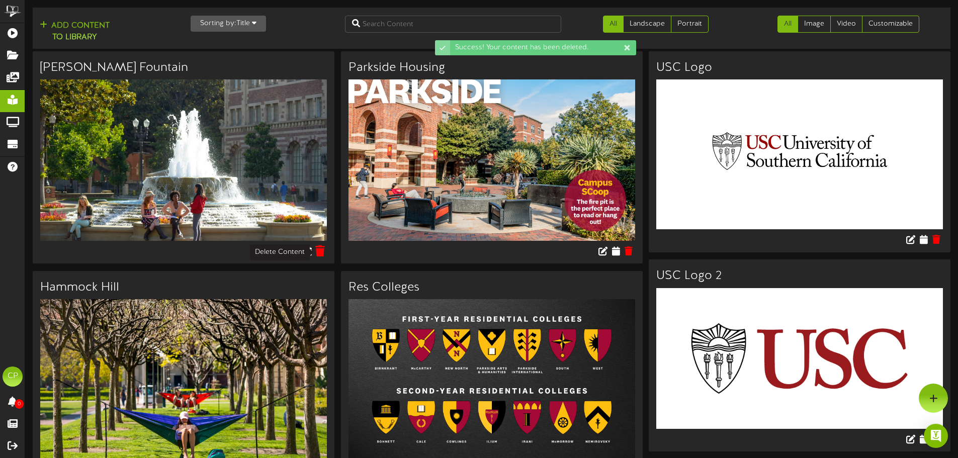
click at [317, 250] on icon at bounding box center [320, 250] width 10 height 11
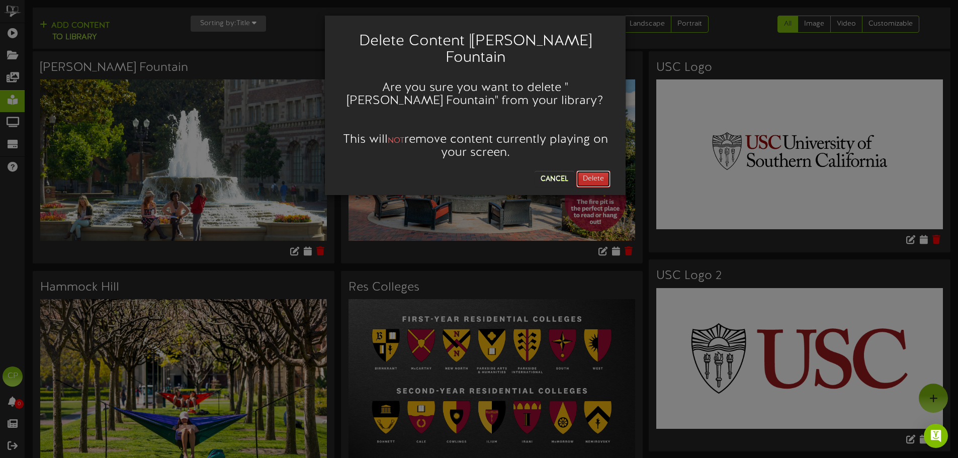
click at [583, 170] on button "Delete" at bounding box center [593, 178] width 34 height 17
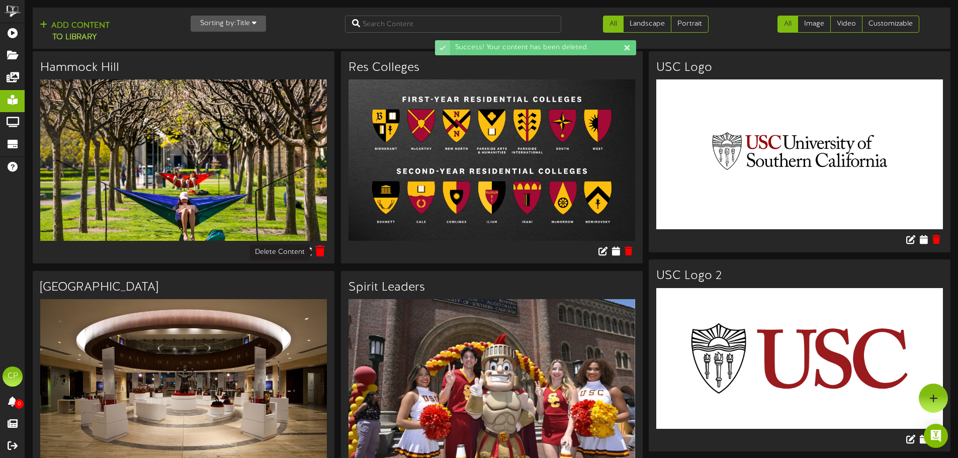
click at [317, 250] on icon at bounding box center [320, 250] width 10 height 11
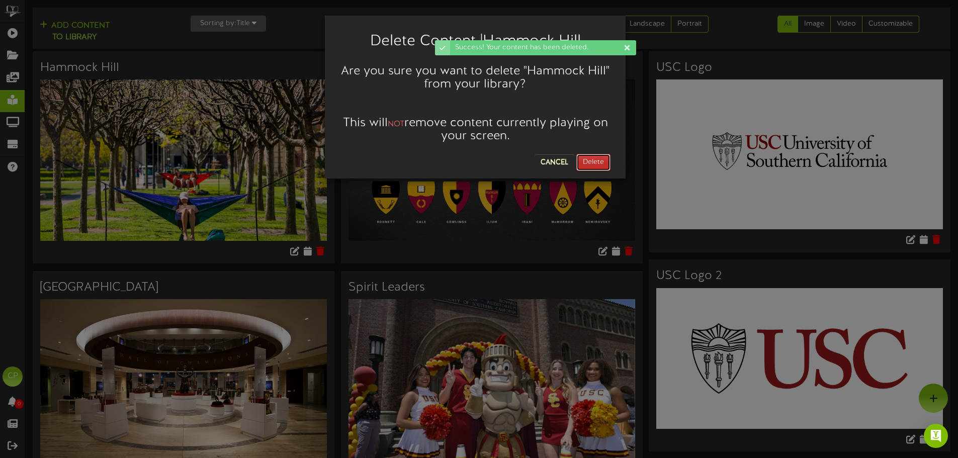
click at [583, 157] on button "Delete" at bounding box center [593, 162] width 34 height 17
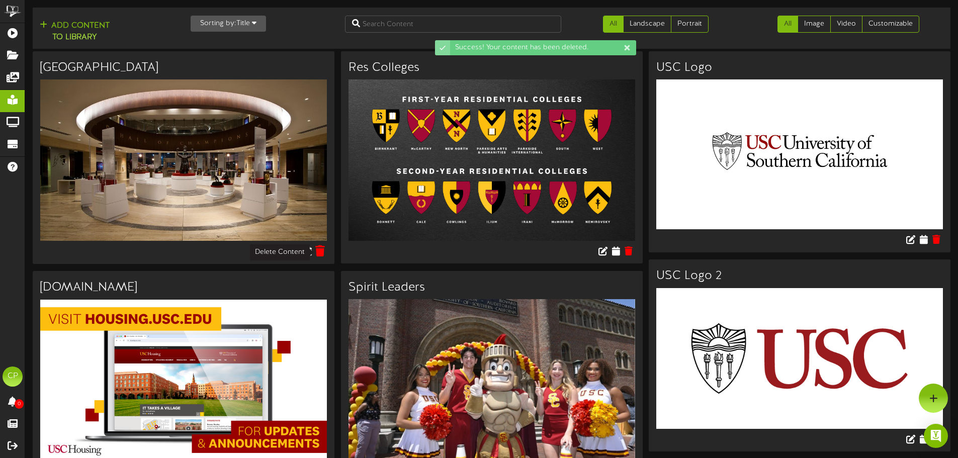
click at [318, 251] on icon at bounding box center [320, 250] width 10 height 11
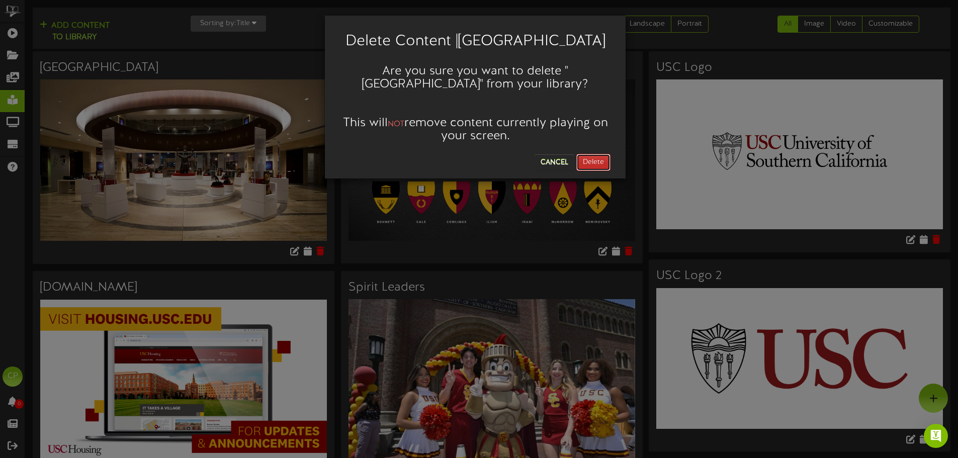
click at [581, 160] on button "Delete" at bounding box center [593, 162] width 34 height 17
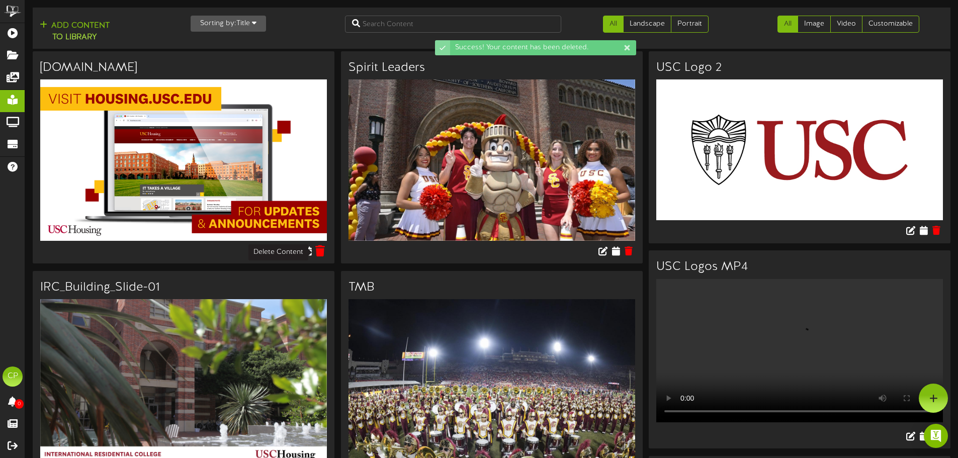
click at [322, 253] on icon at bounding box center [320, 250] width 10 height 11
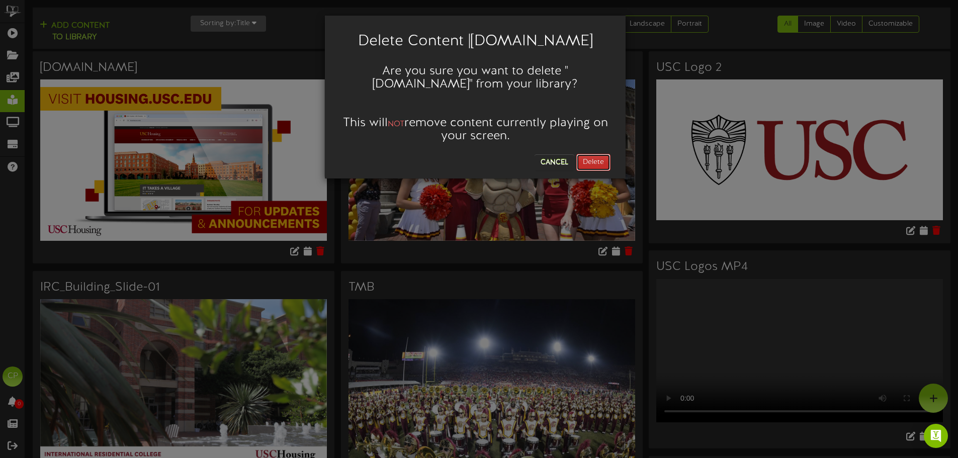
click at [589, 160] on button "Delete" at bounding box center [593, 162] width 34 height 17
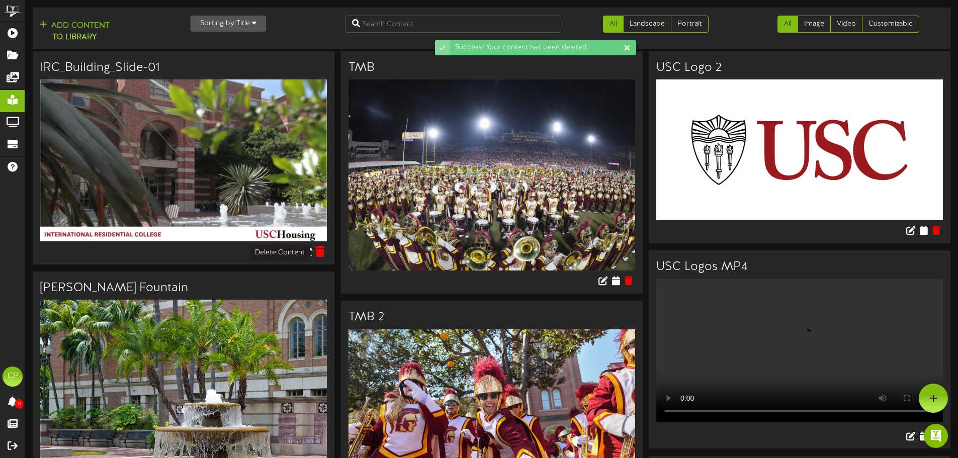
click at [322, 253] on icon at bounding box center [320, 251] width 10 height 11
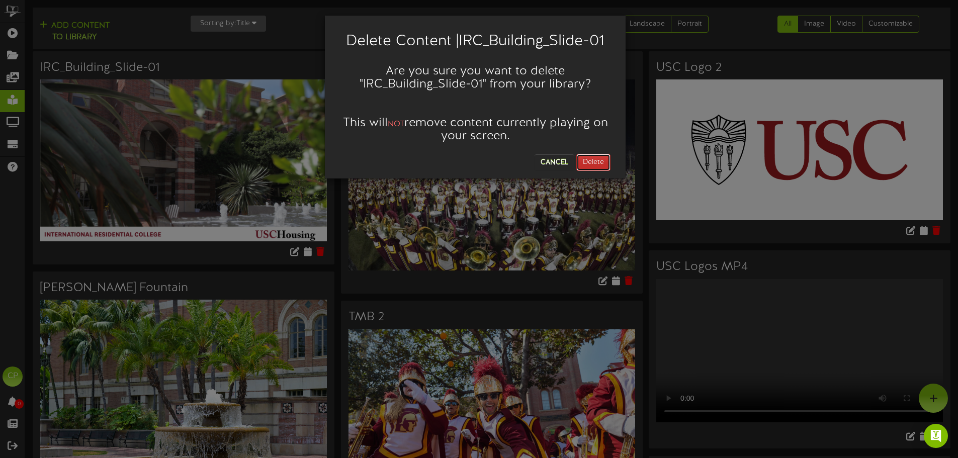
click at [590, 168] on button "Delete" at bounding box center [593, 162] width 34 height 17
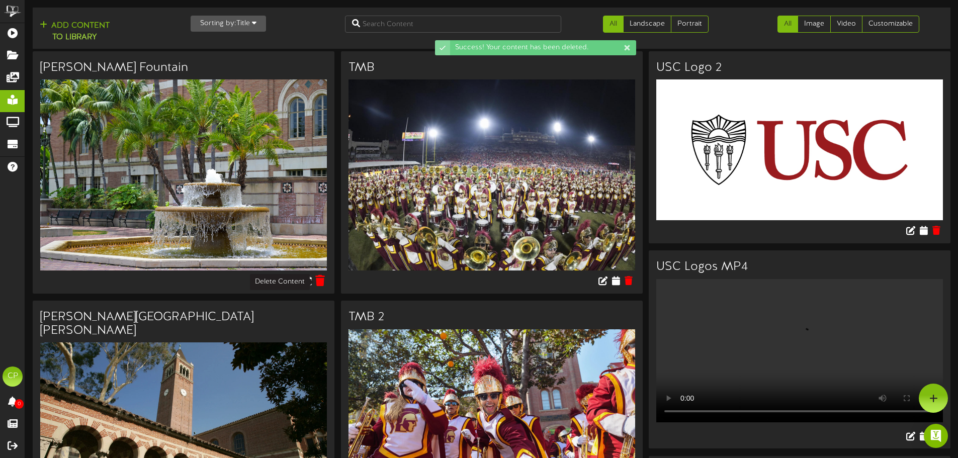
click at [319, 280] on icon at bounding box center [320, 280] width 10 height 11
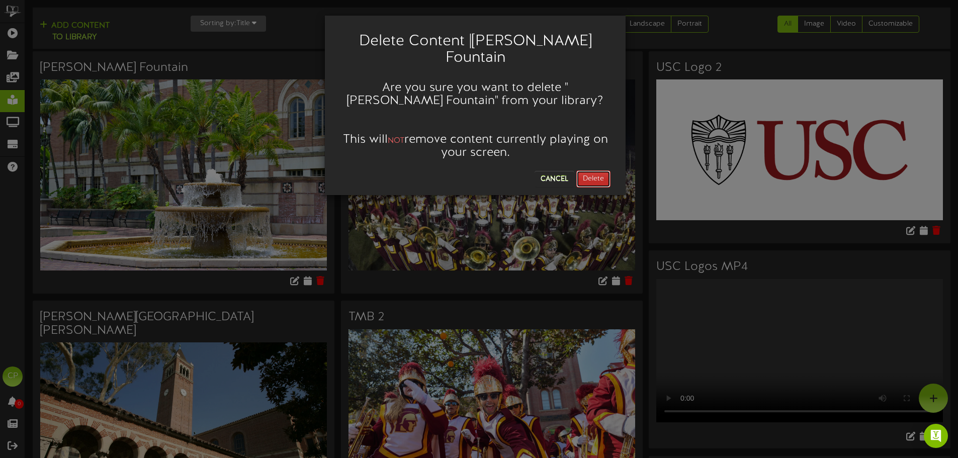
click at [591, 170] on button "Delete" at bounding box center [593, 178] width 34 height 17
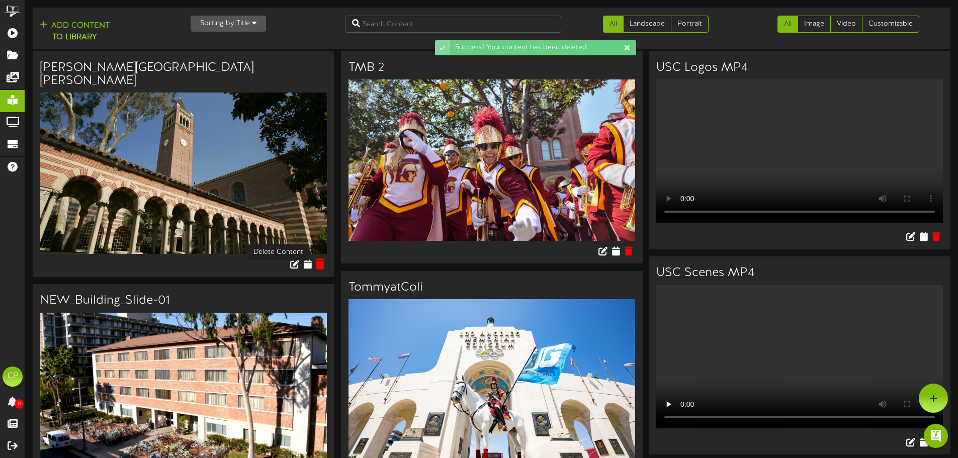
click at [321, 258] on icon at bounding box center [320, 263] width 10 height 11
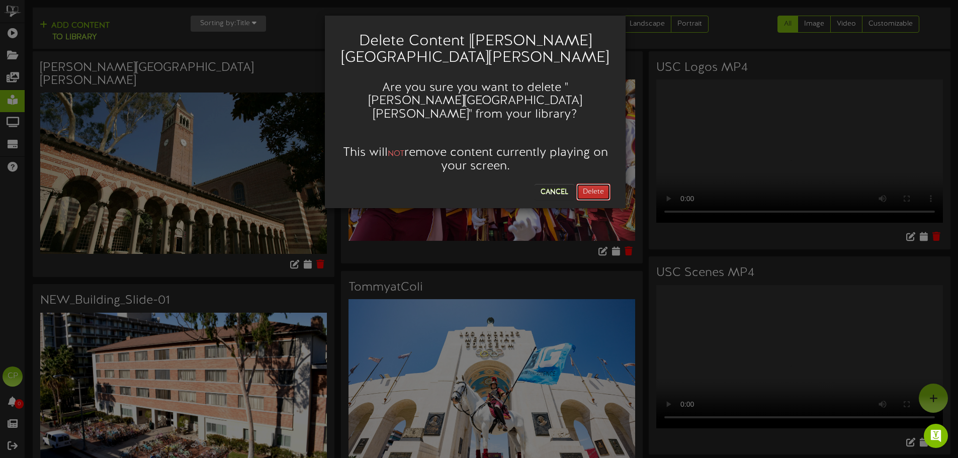
click at [587, 184] on button "Delete" at bounding box center [593, 192] width 34 height 17
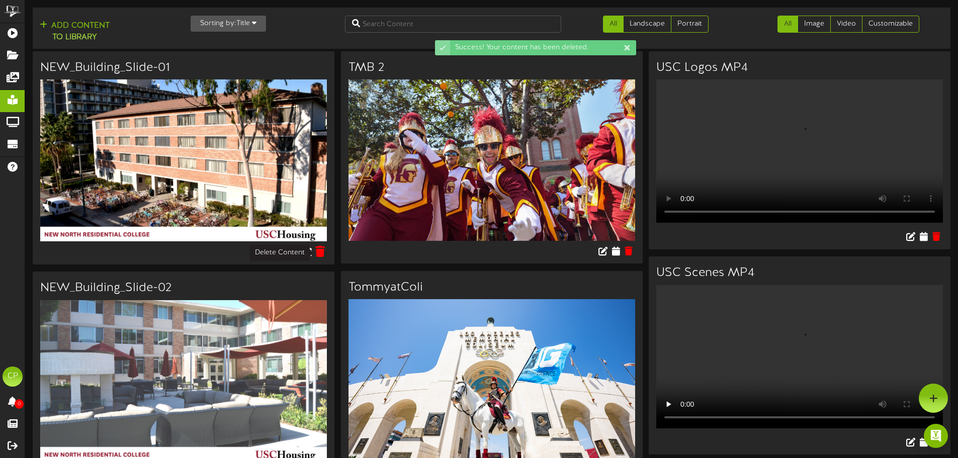
click at [318, 250] on icon at bounding box center [320, 251] width 10 height 11
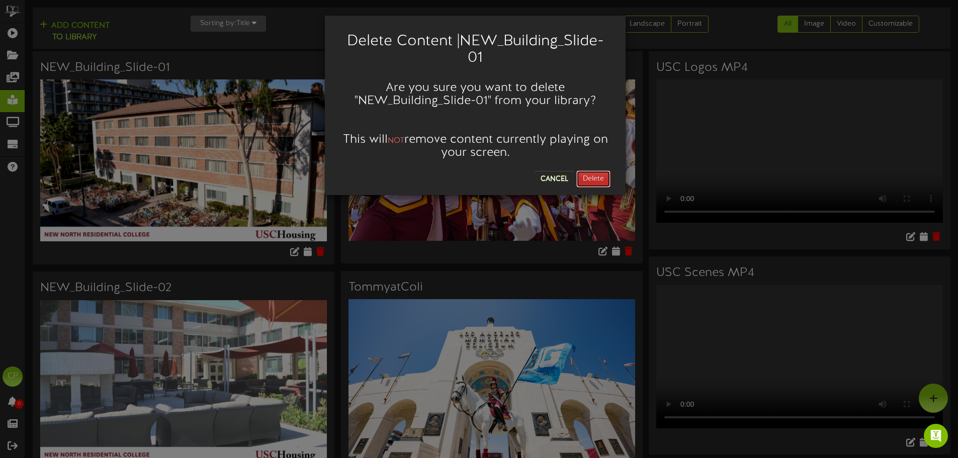
click at [584, 176] on button "Delete" at bounding box center [593, 178] width 34 height 17
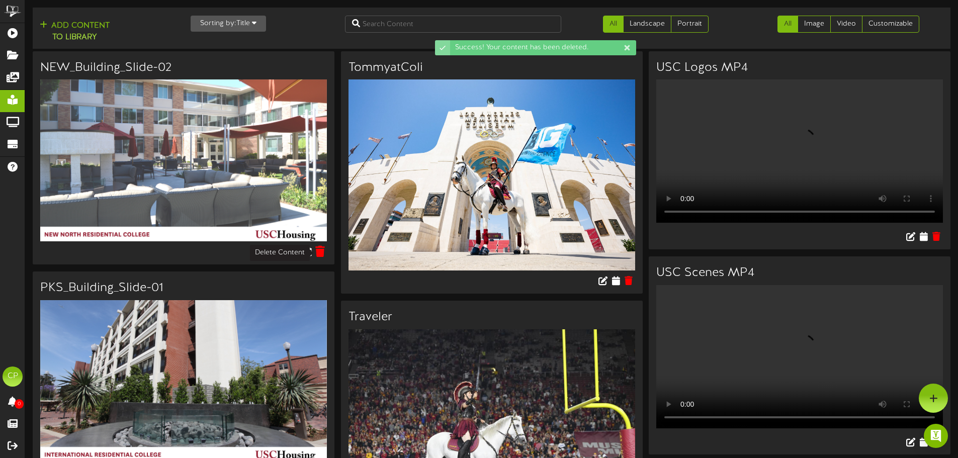
click at [319, 250] on icon at bounding box center [320, 251] width 10 height 11
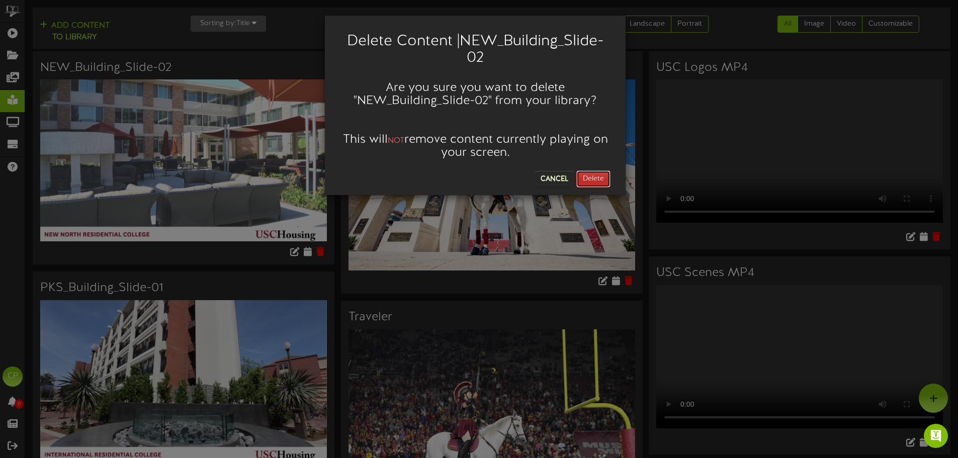
click at [598, 179] on button "Delete" at bounding box center [593, 178] width 34 height 17
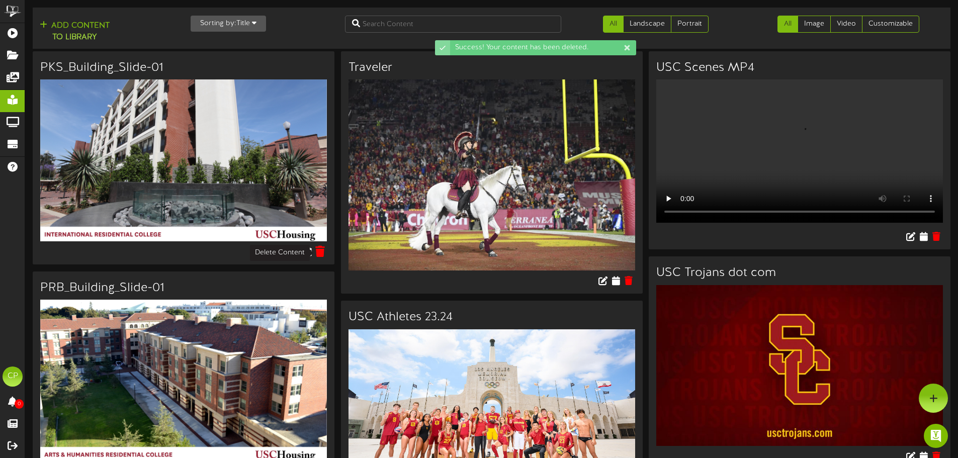
click at [321, 251] on icon at bounding box center [320, 251] width 10 height 11
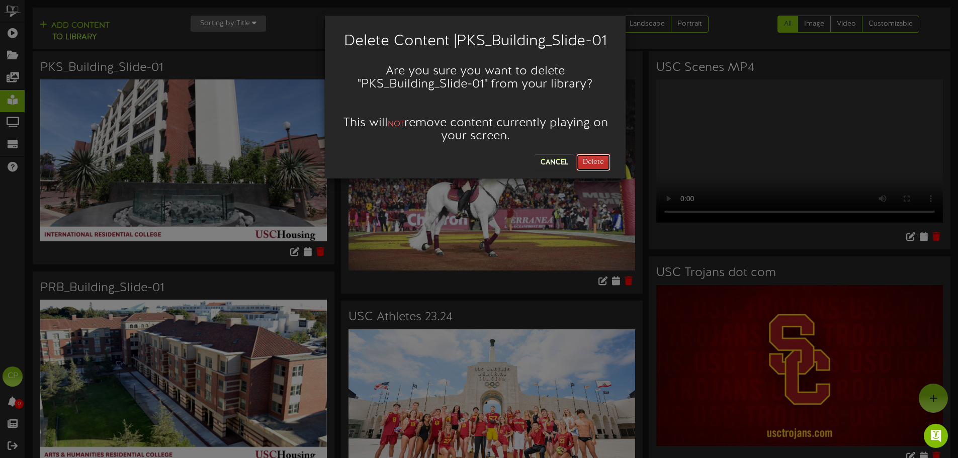
click at [596, 159] on button "Delete" at bounding box center [593, 162] width 34 height 17
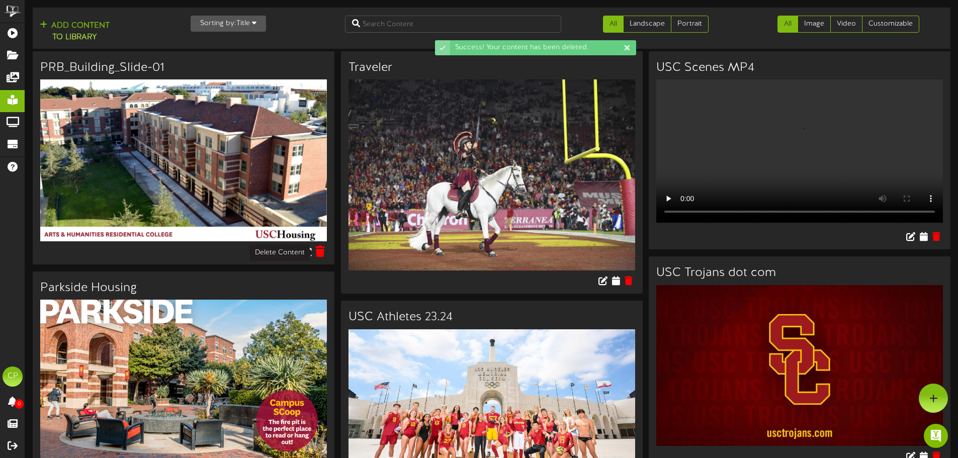
click at [319, 252] on icon at bounding box center [320, 251] width 10 height 11
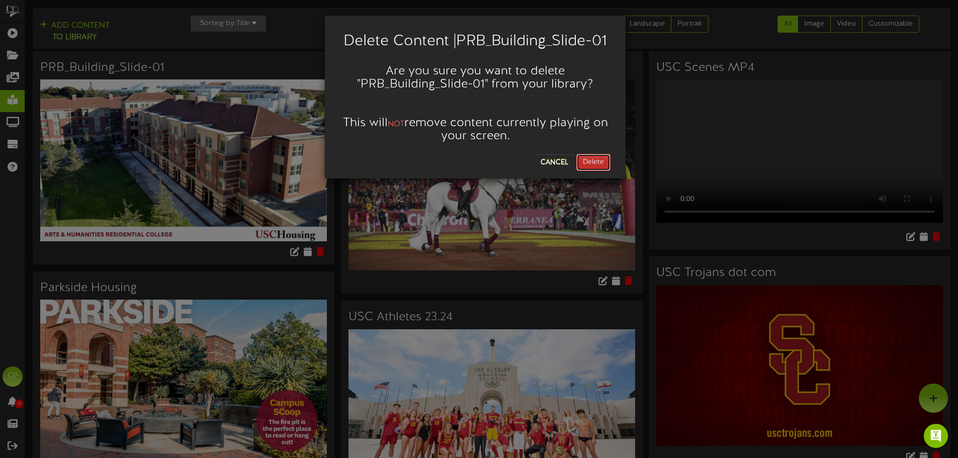
click at [584, 161] on button "Delete" at bounding box center [593, 162] width 34 height 17
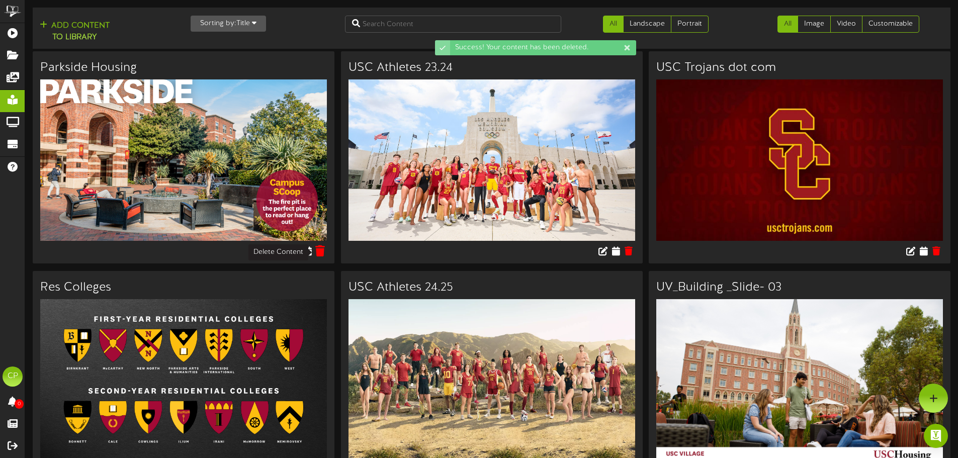
click at [317, 252] on icon at bounding box center [320, 250] width 10 height 11
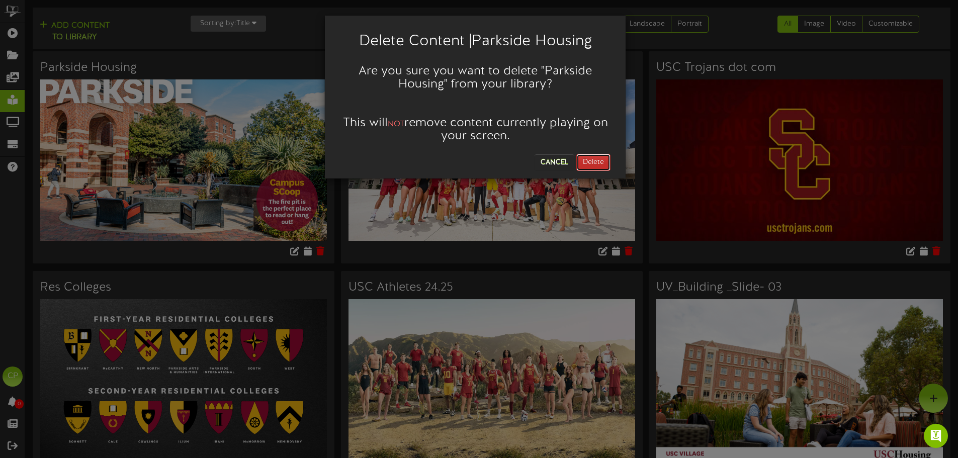
click at [600, 160] on button "Delete" at bounding box center [593, 162] width 34 height 17
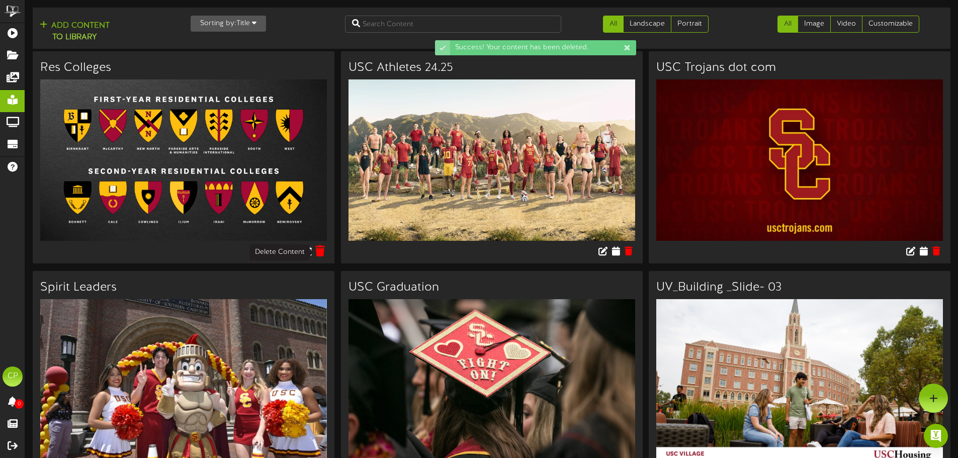
click at [317, 252] on icon at bounding box center [320, 250] width 10 height 11
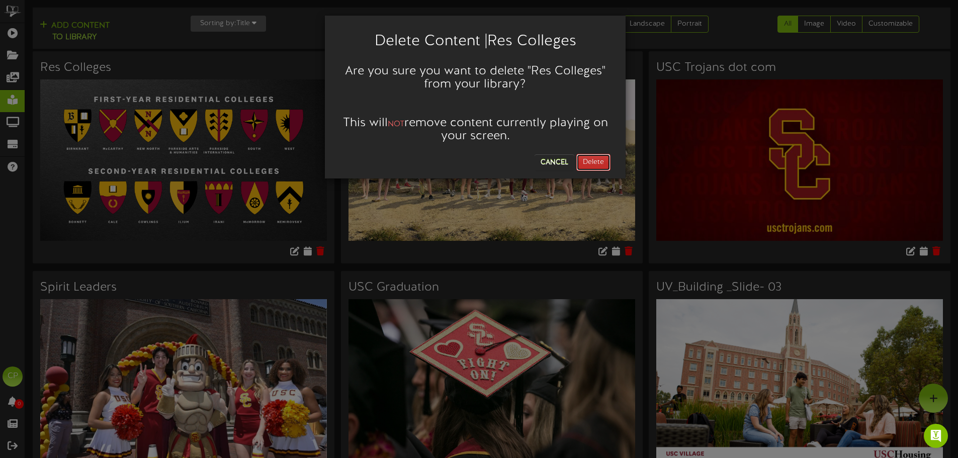
click at [587, 158] on button "Delete" at bounding box center [593, 162] width 34 height 17
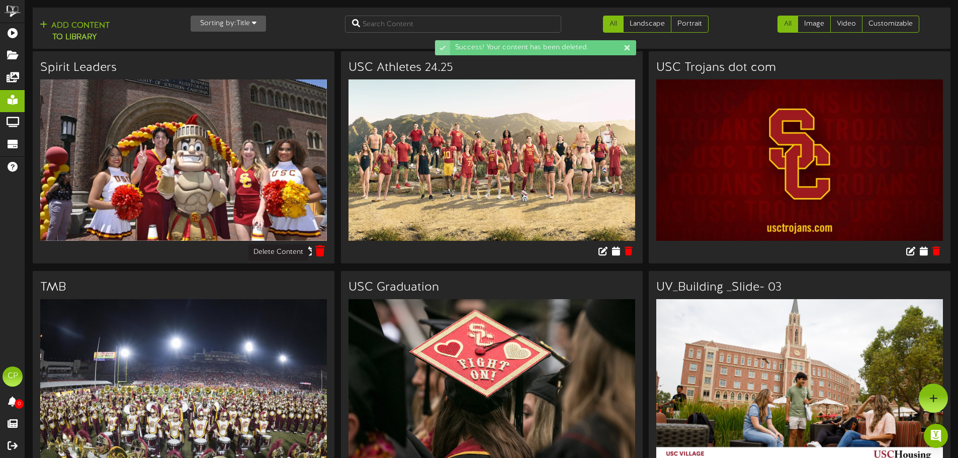
click at [320, 249] on icon at bounding box center [320, 250] width 10 height 11
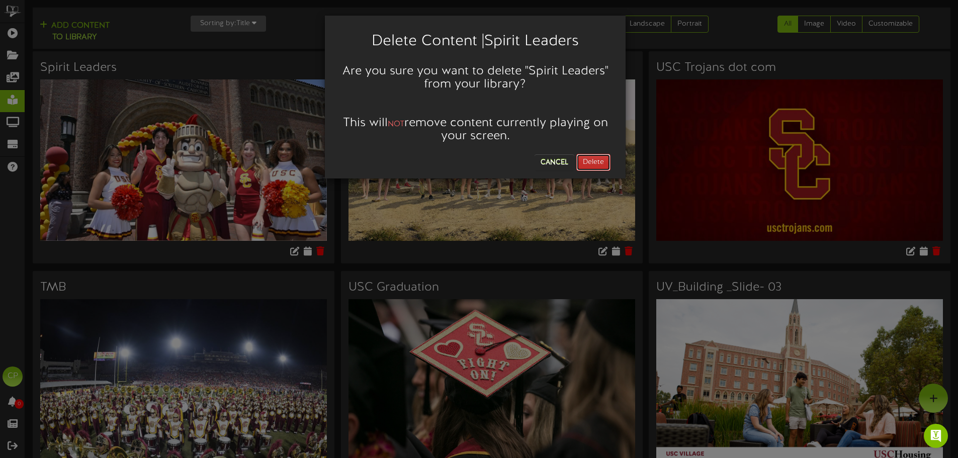
click at [596, 162] on button "Delete" at bounding box center [593, 162] width 34 height 17
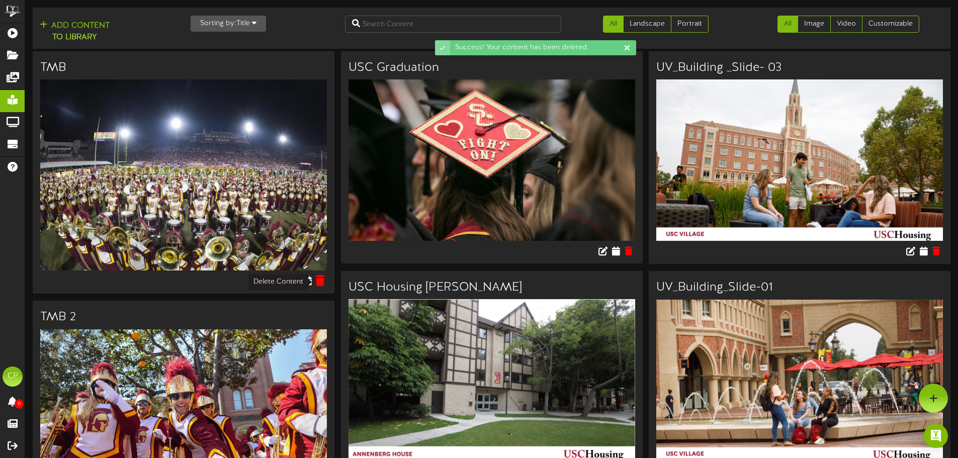
click at [319, 281] on icon at bounding box center [320, 280] width 10 height 11
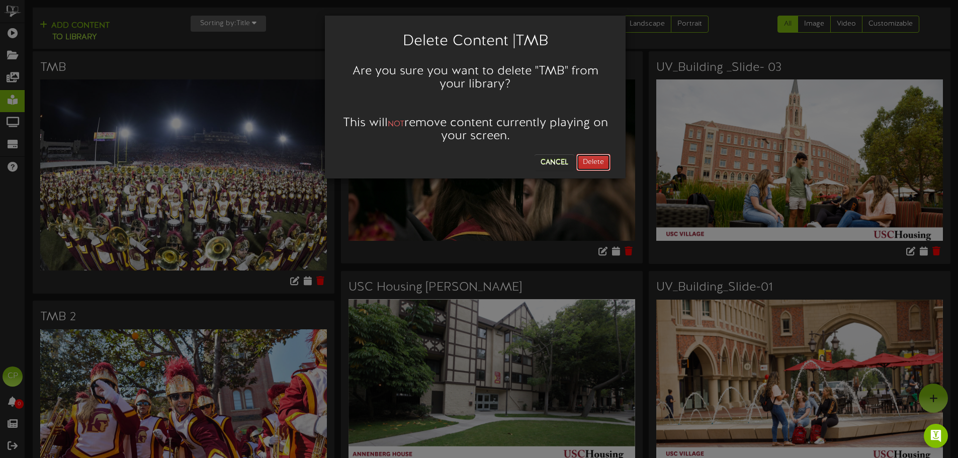
click at [590, 159] on button "Delete" at bounding box center [593, 162] width 34 height 17
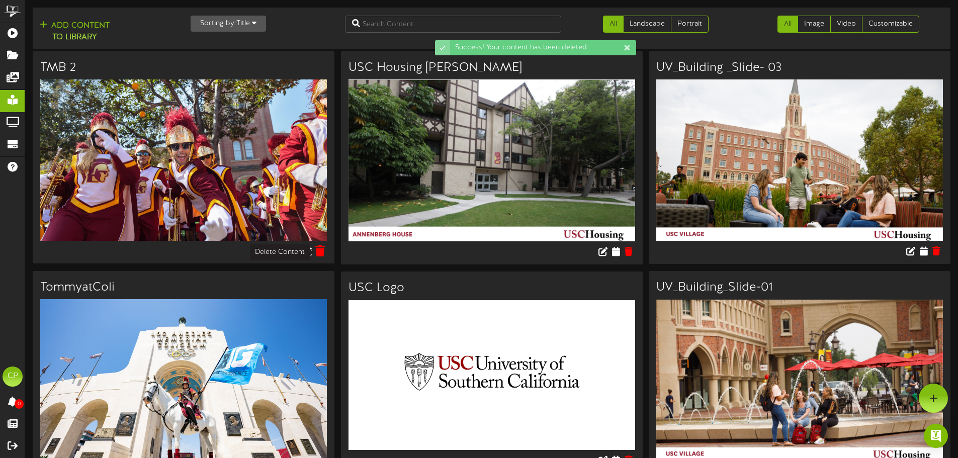
click at [318, 252] on icon at bounding box center [320, 250] width 10 height 11
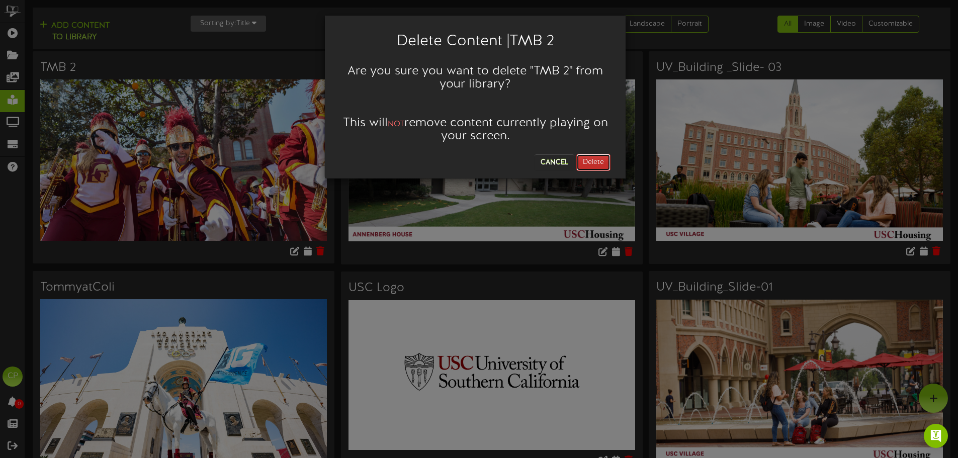
click at [591, 160] on button "Delete" at bounding box center [593, 162] width 34 height 17
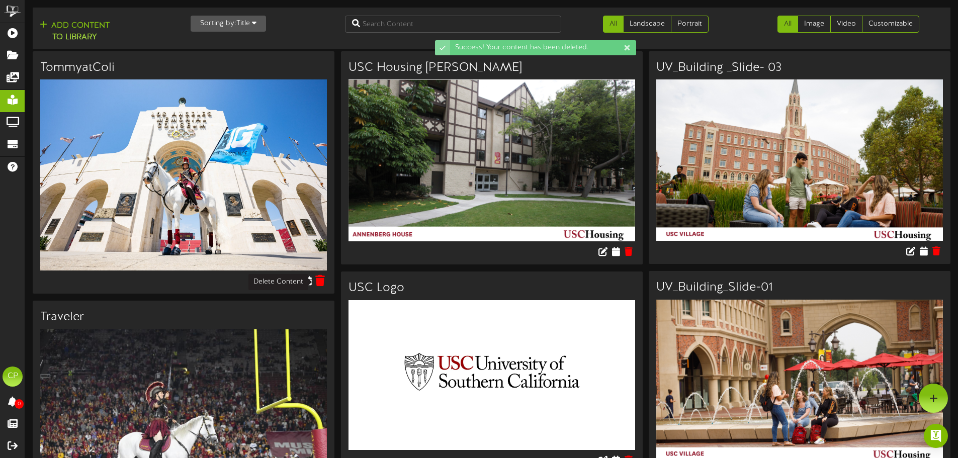
click at [318, 284] on icon at bounding box center [320, 280] width 10 height 11
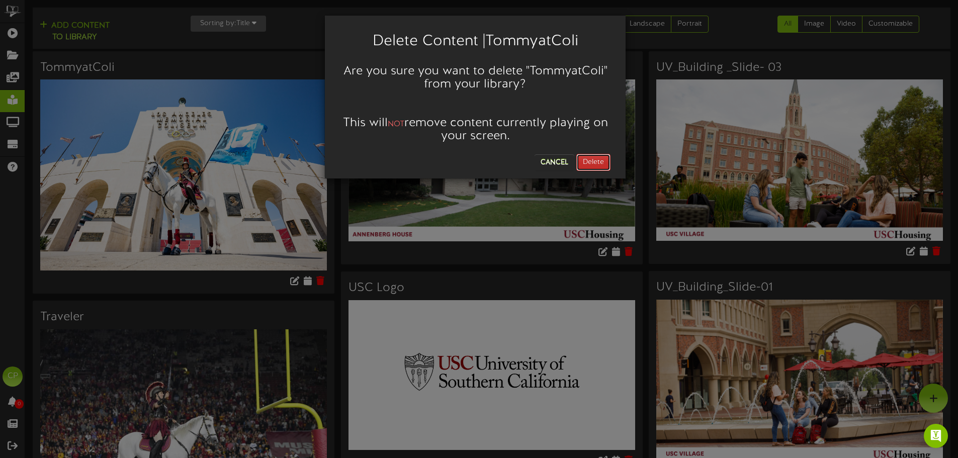
click at [592, 162] on button "Delete" at bounding box center [593, 162] width 34 height 17
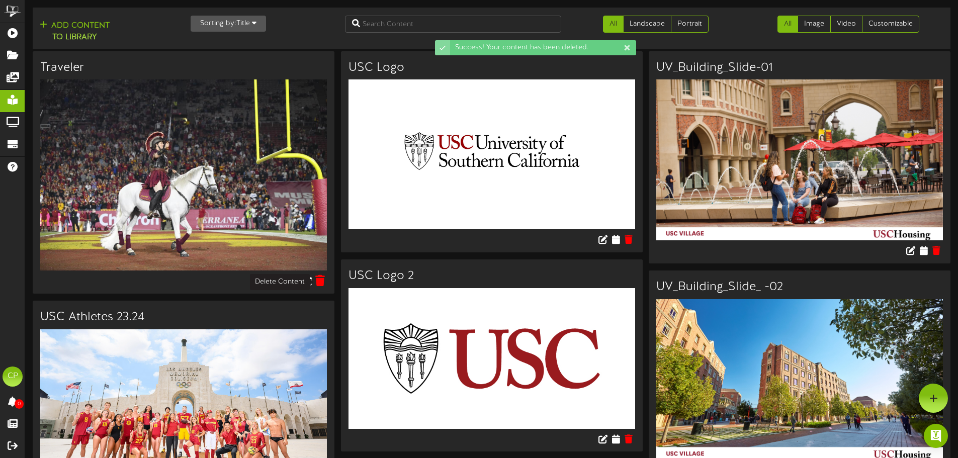
click at [320, 282] on icon at bounding box center [320, 280] width 10 height 11
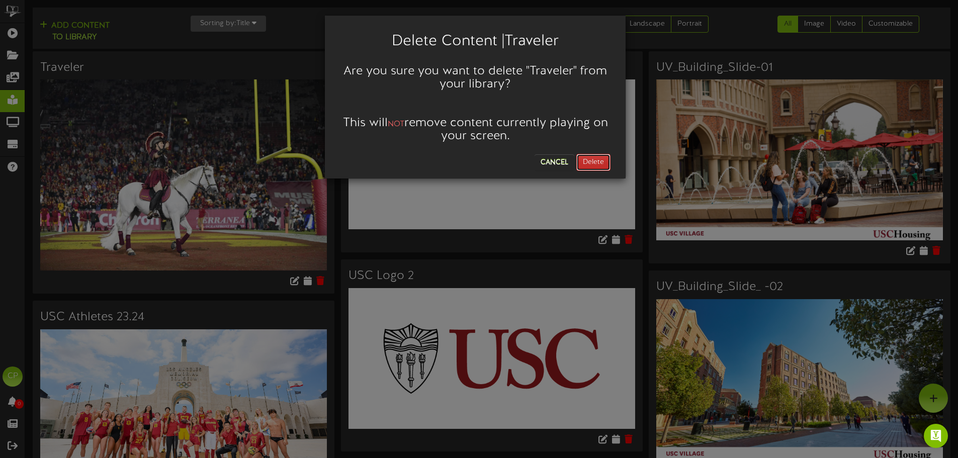
click at [595, 163] on button "Delete" at bounding box center [593, 162] width 34 height 17
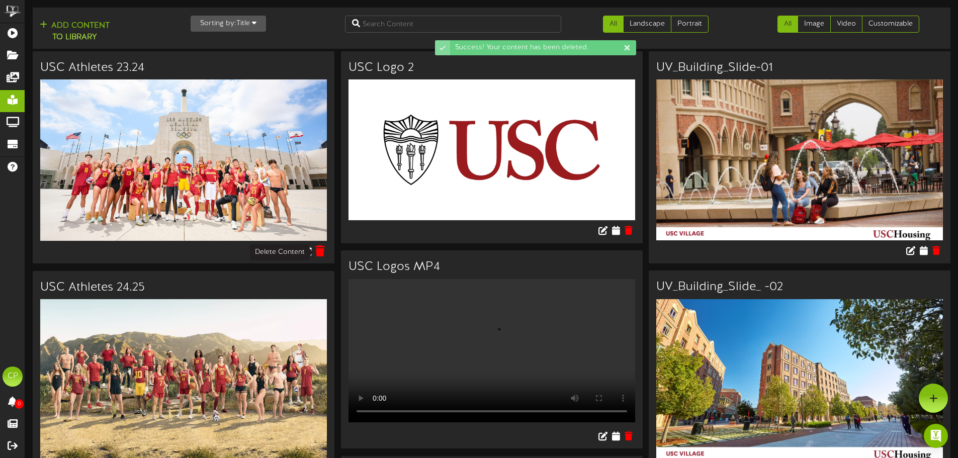
click at [318, 250] on icon at bounding box center [320, 250] width 10 height 11
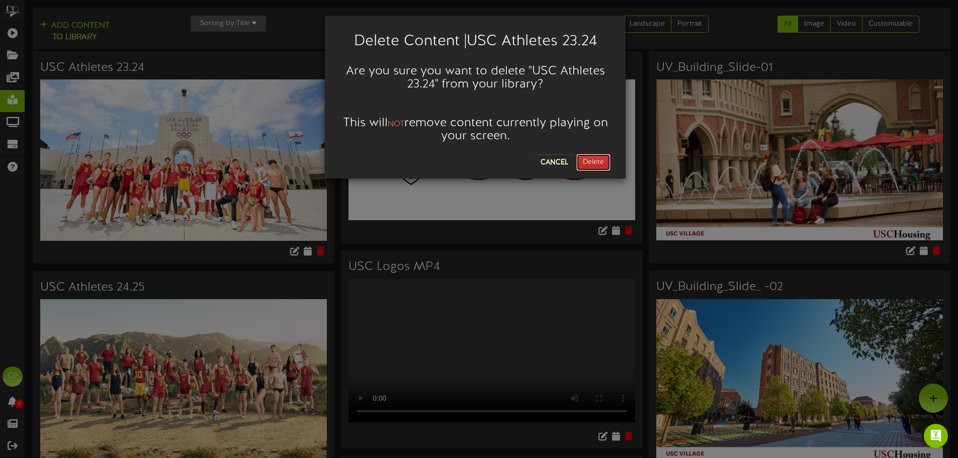
click at [604, 161] on button "Delete" at bounding box center [593, 162] width 34 height 17
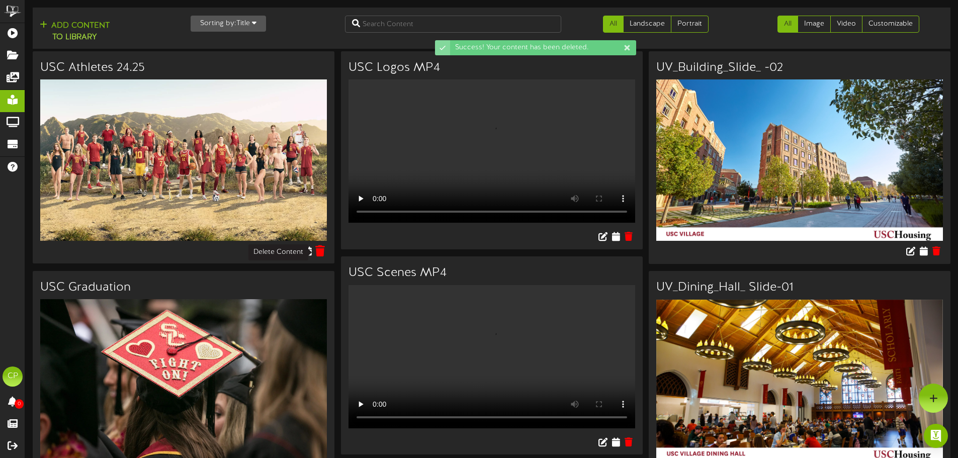
click at [321, 251] on icon at bounding box center [320, 250] width 10 height 11
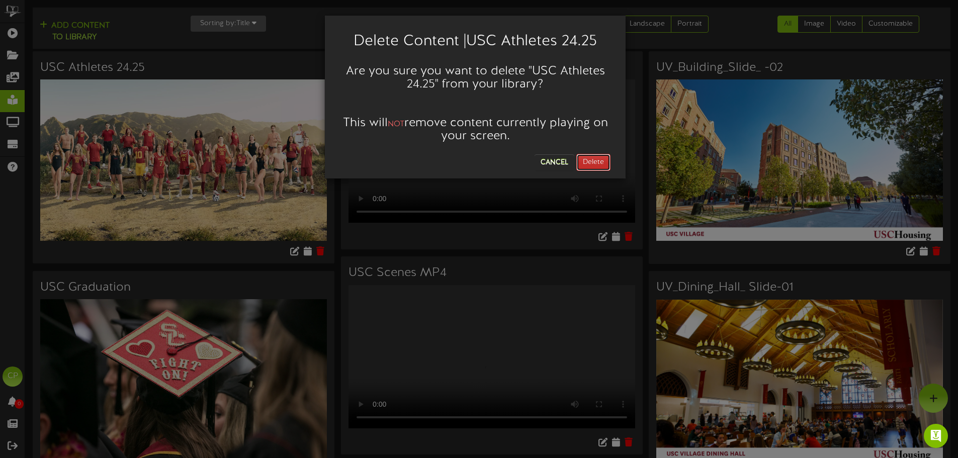
click at [591, 161] on button "Delete" at bounding box center [593, 162] width 34 height 17
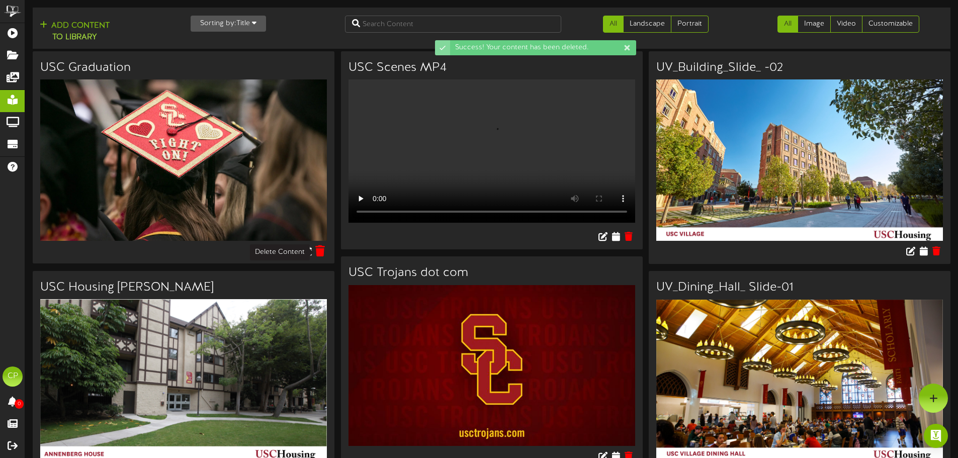
click at [320, 251] on icon at bounding box center [320, 250] width 10 height 11
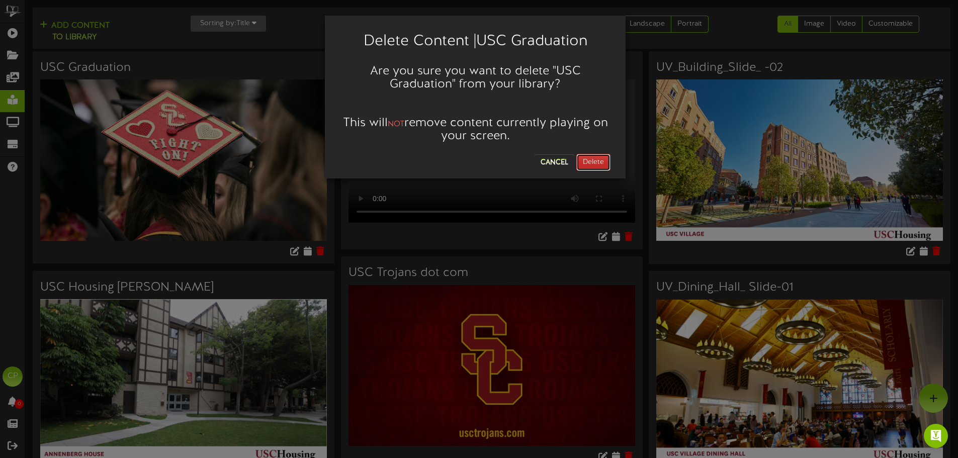
click at [584, 157] on button "Delete" at bounding box center [593, 162] width 34 height 17
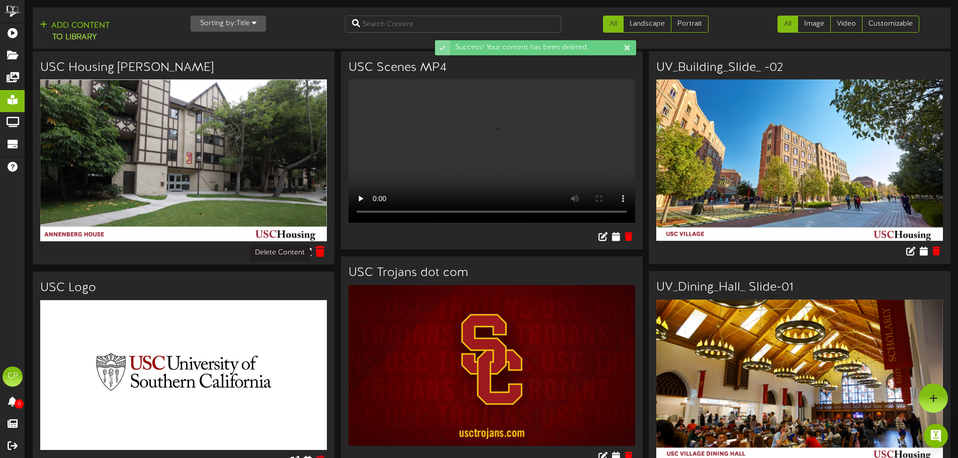
click at [317, 252] on icon at bounding box center [320, 251] width 10 height 11
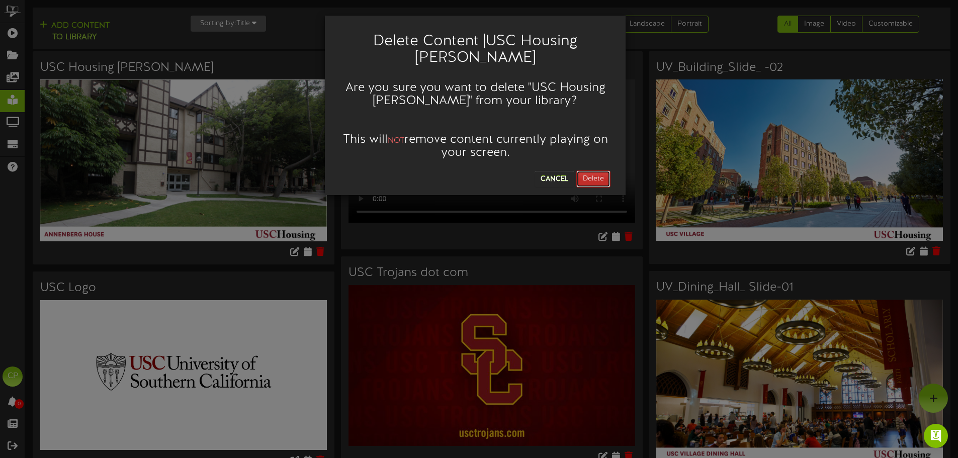
click at [593, 170] on button "Delete" at bounding box center [593, 178] width 34 height 17
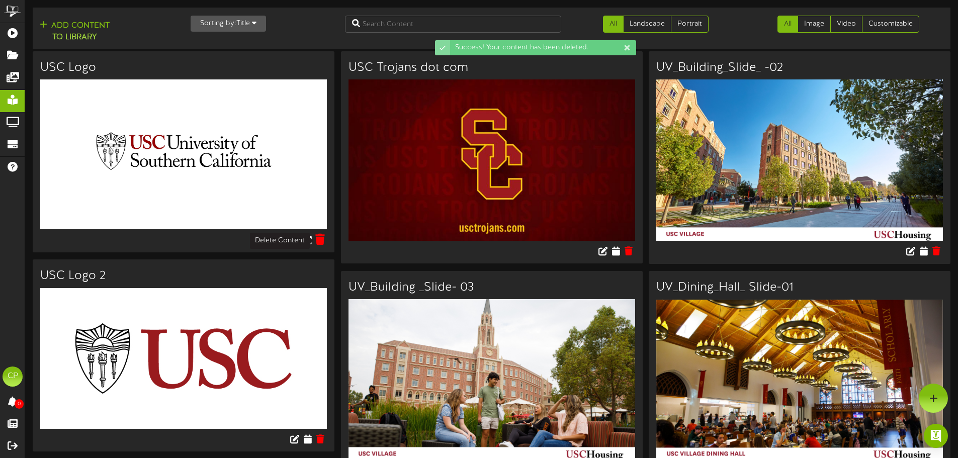
click at [321, 241] on icon at bounding box center [320, 239] width 10 height 11
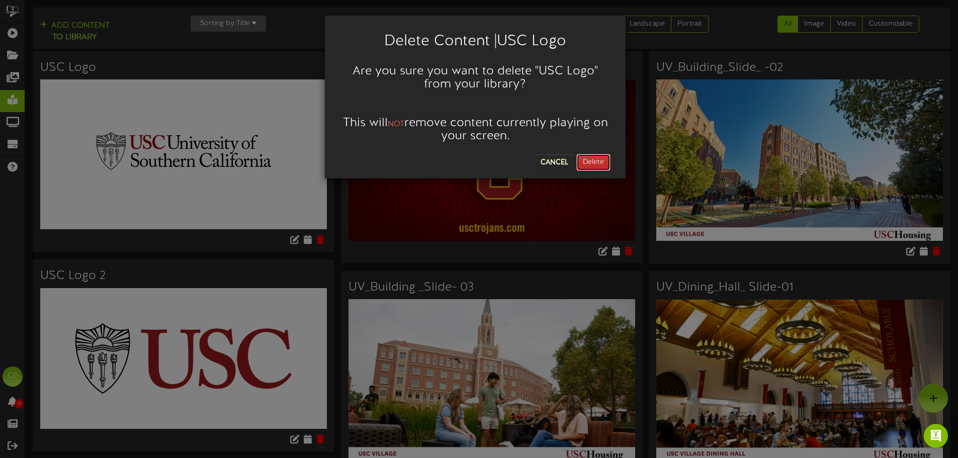
click at [591, 157] on button "Delete" at bounding box center [593, 162] width 34 height 17
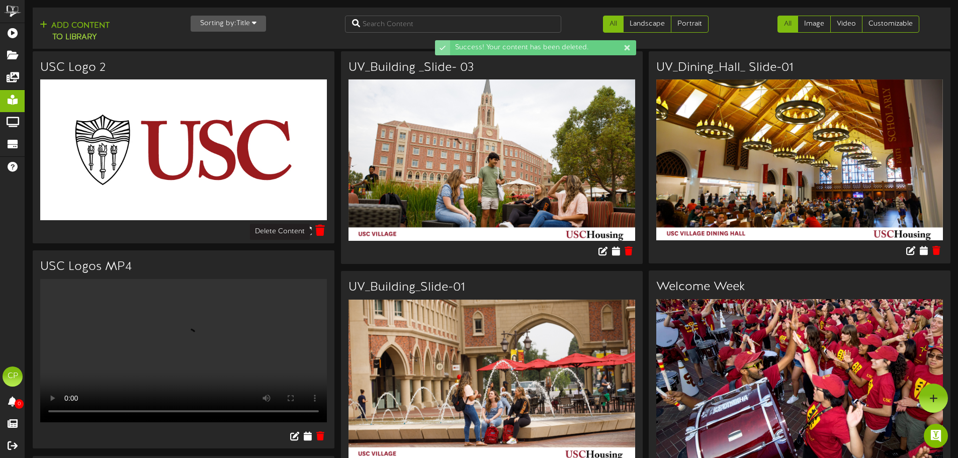
click at [322, 232] on icon at bounding box center [320, 230] width 10 height 11
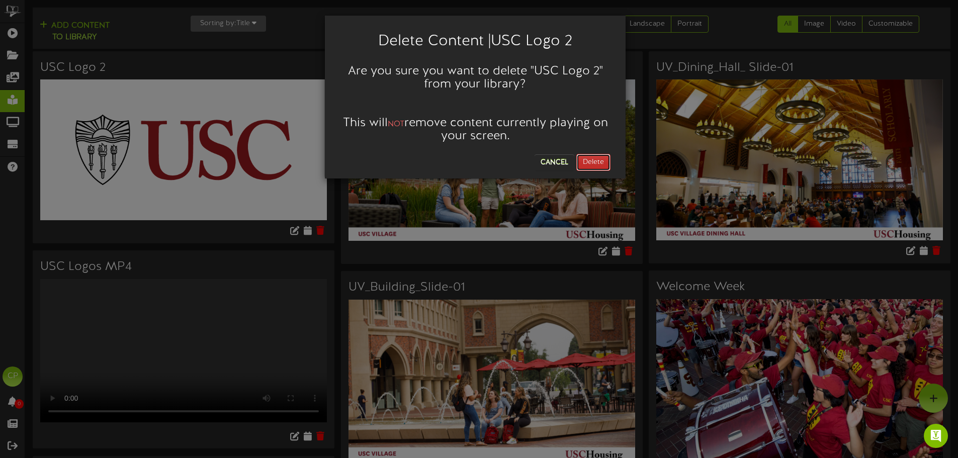
click at [582, 161] on button "Delete" at bounding box center [593, 162] width 34 height 17
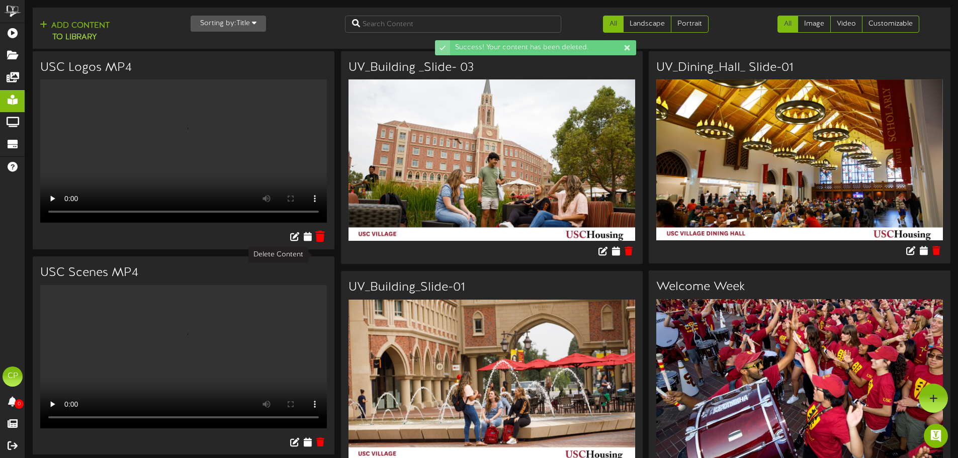
click at [322, 242] on icon at bounding box center [320, 236] width 10 height 11
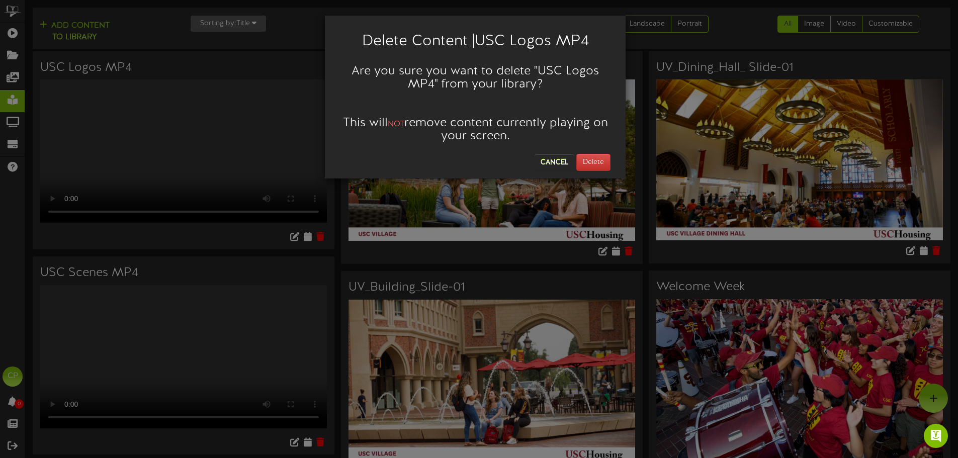
click at [594, 152] on div "Cancel Delete" at bounding box center [475, 160] width 286 height 22
click at [591, 163] on button "Delete" at bounding box center [593, 162] width 34 height 17
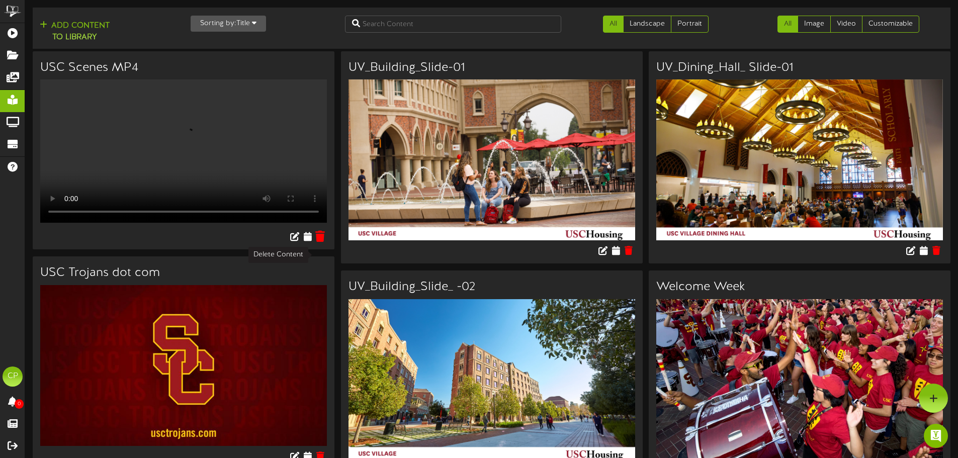
click at [321, 242] on icon at bounding box center [320, 236] width 10 height 11
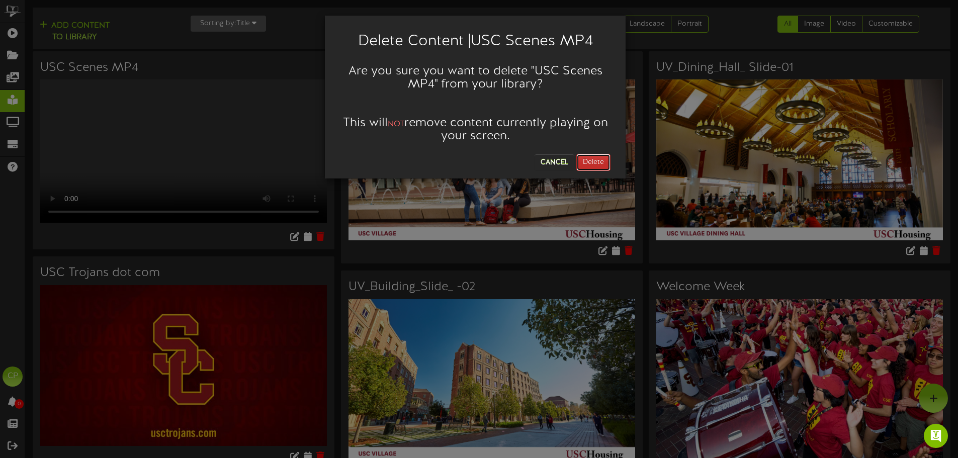
click at [604, 160] on button "Delete" at bounding box center [593, 162] width 34 height 17
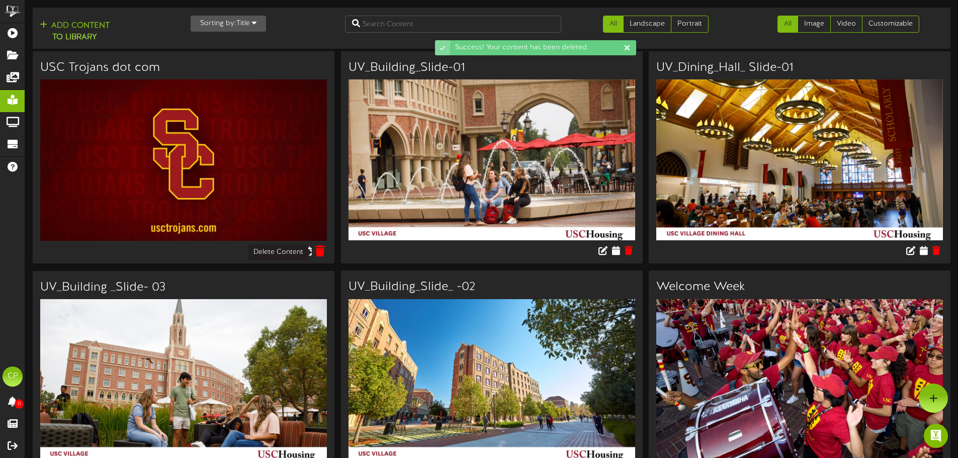
click at [320, 255] on icon at bounding box center [320, 250] width 10 height 11
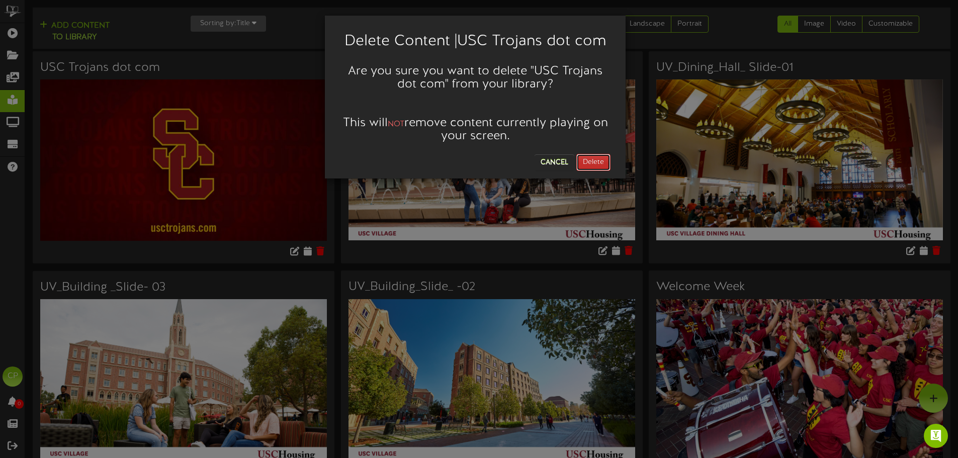
click at [583, 162] on button "Delete" at bounding box center [593, 162] width 34 height 17
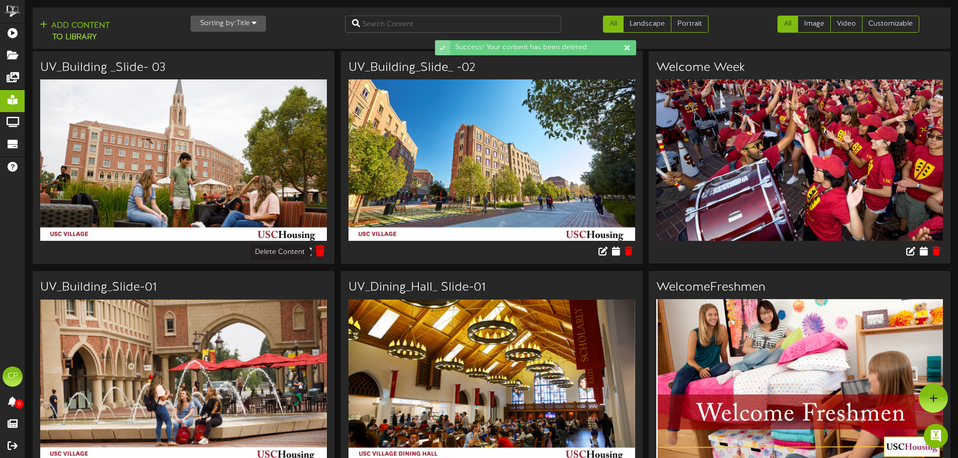
click at [321, 251] on icon at bounding box center [320, 250] width 10 height 11
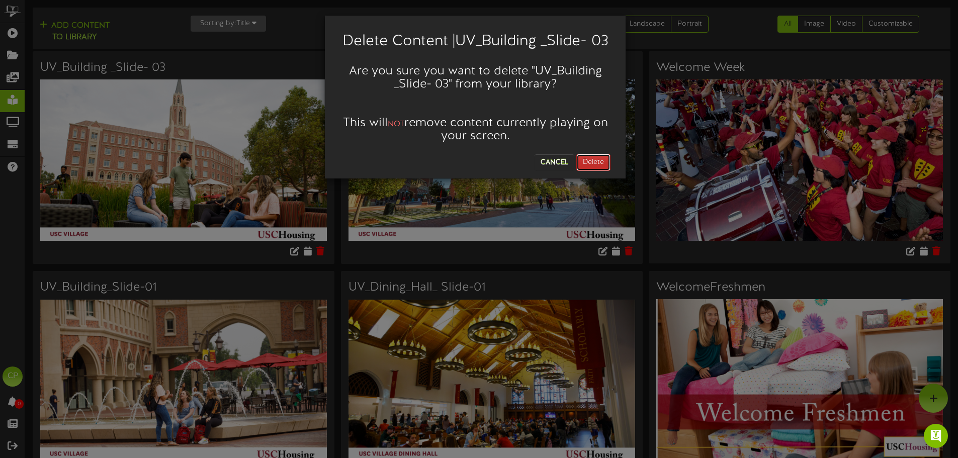
click at [580, 171] on button "Delete" at bounding box center [593, 162] width 34 height 17
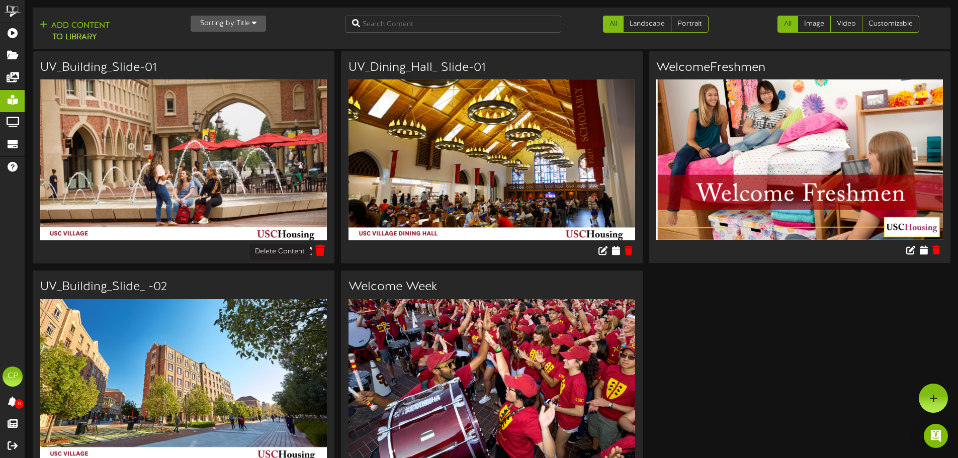
click at [319, 250] on icon at bounding box center [320, 250] width 10 height 11
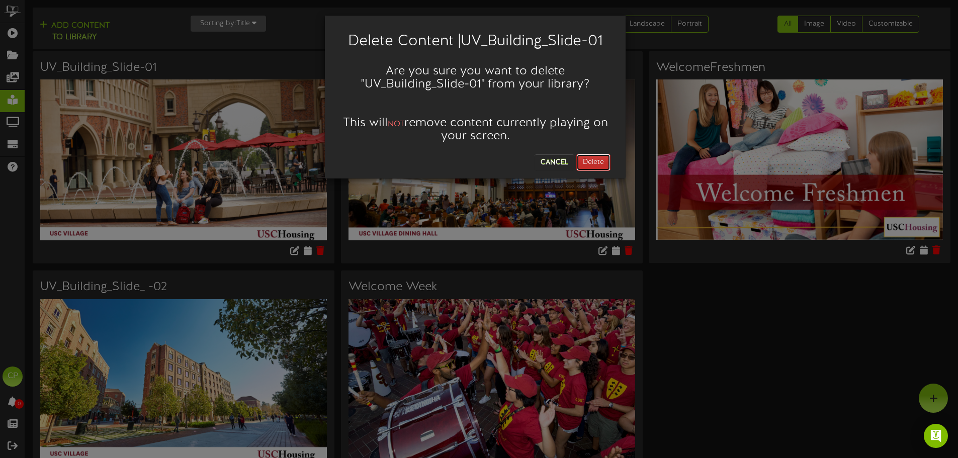
click at [590, 167] on button "Delete" at bounding box center [593, 162] width 34 height 17
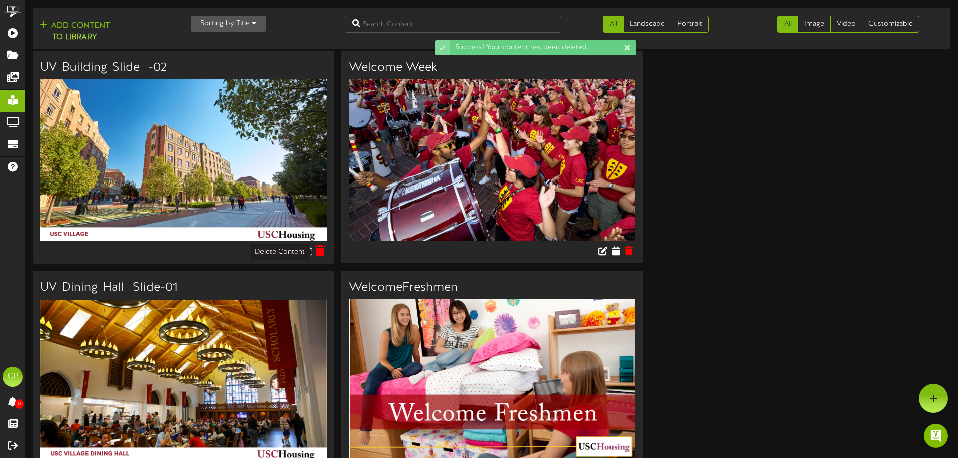
click at [322, 249] on icon at bounding box center [320, 250] width 10 height 11
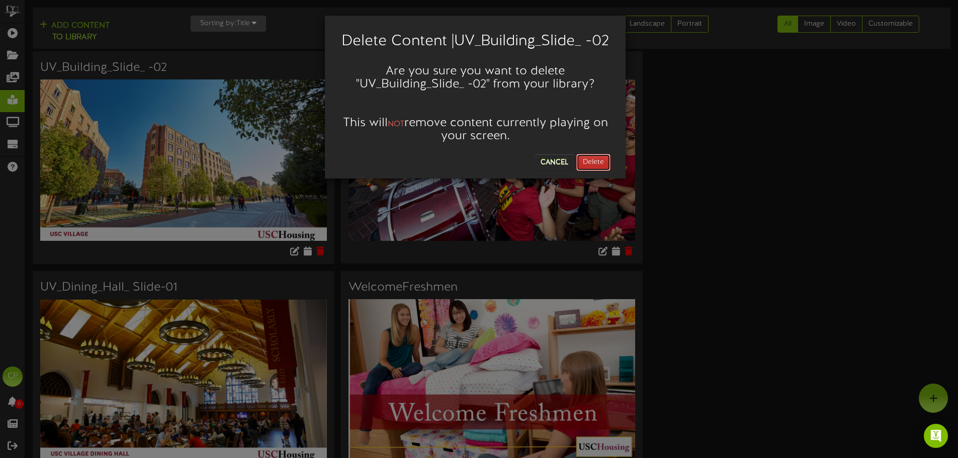
click at [593, 171] on button "Delete" at bounding box center [593, 162] width 34 height 17
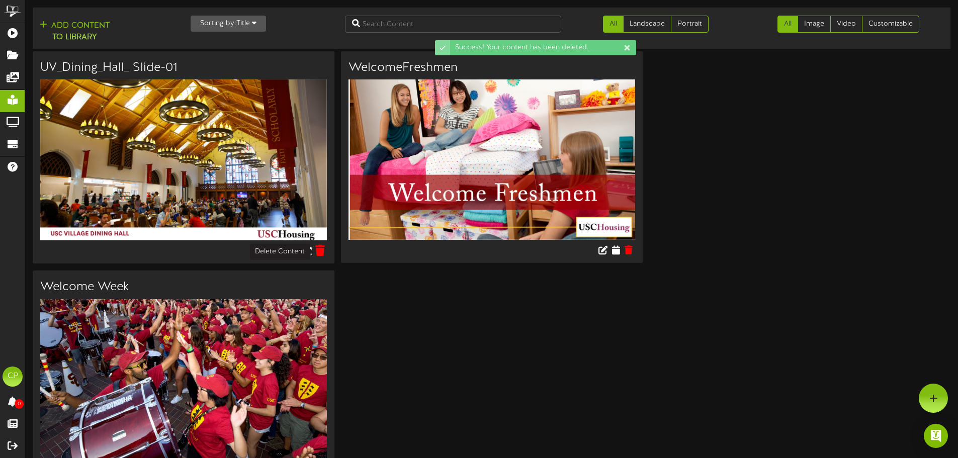
click at [318, 249] on icon at bounding box center [320, 250] width 10 height 11
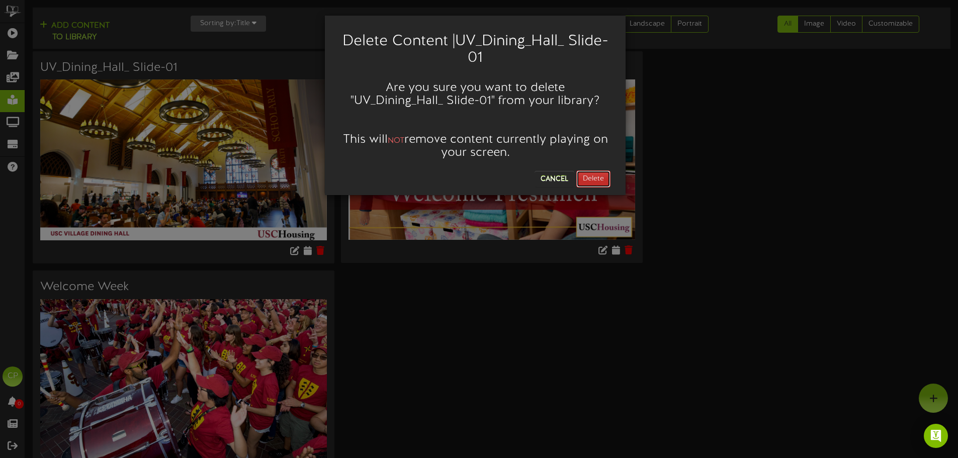
click at [586, 175] on button "Delete" at bounding box center [593, 178] width 34 height 17
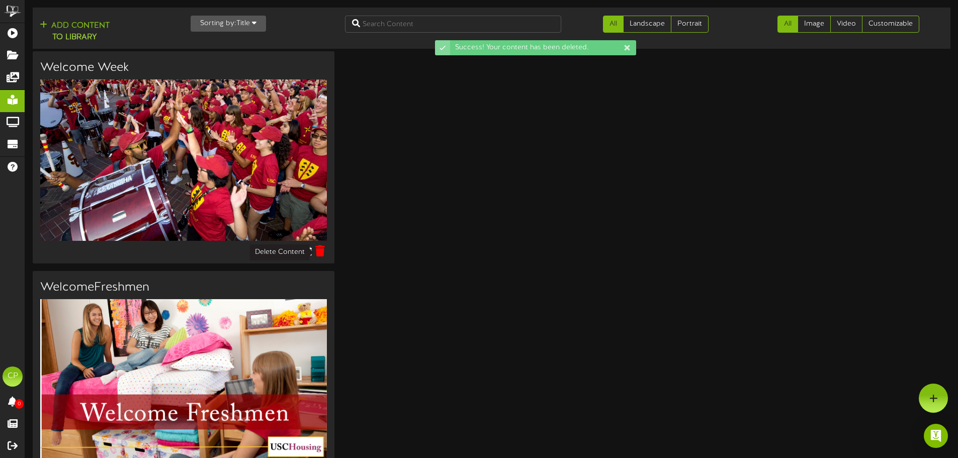
click at [321, 252] on icon at bounding box center [320, 250] width 10 height 11
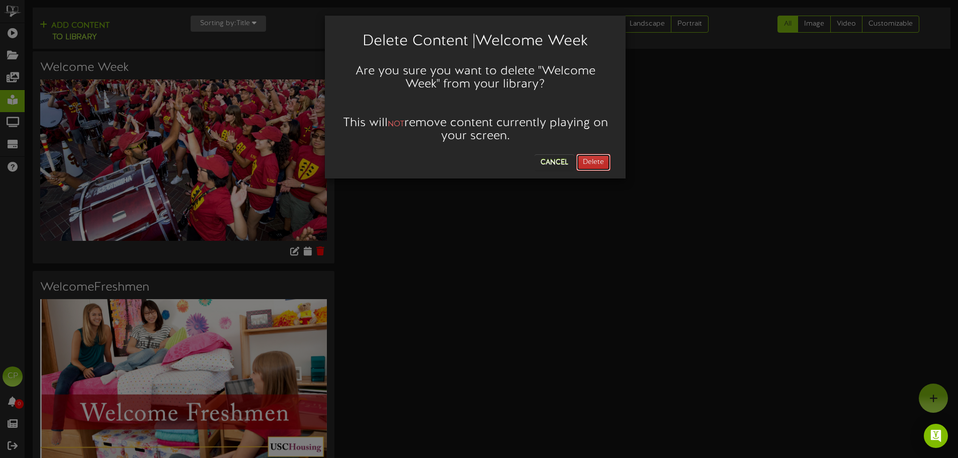
click at [601, 162] on button "Delete" at bounding box center [593, 162] width 34 height 17
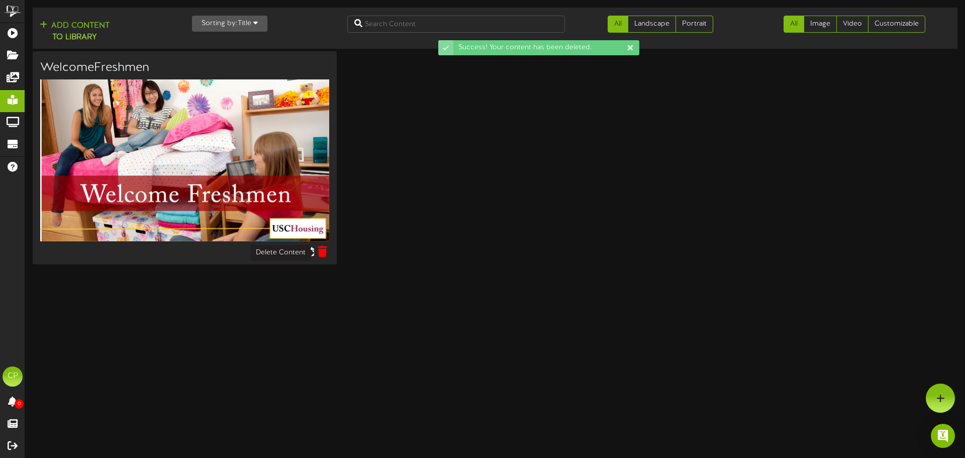
click at [318, 250] on icon at bounding box center [323, 251] width 10 height 11
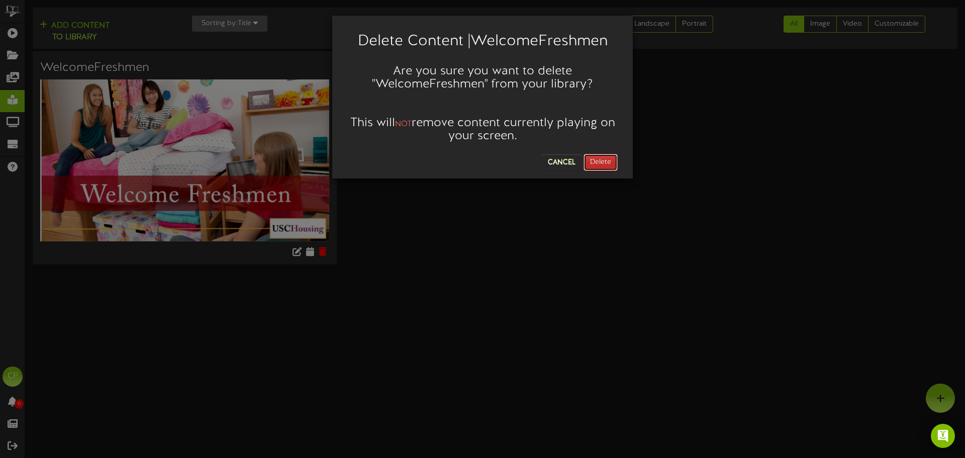
click at [600, 163] on button "Delete" at bounding box center [601, 162] width 34 height 17
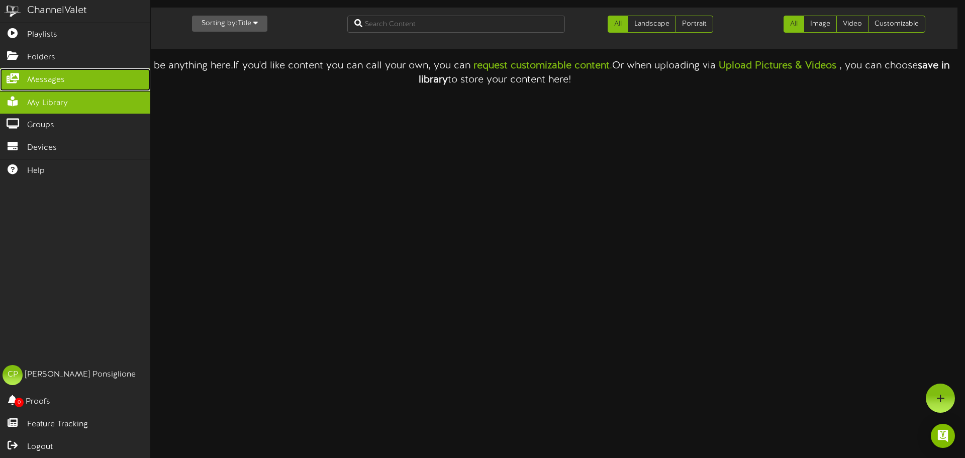
click at [48, 74] on span "Messages" at bounding box center [46, 80] width 38 height 12
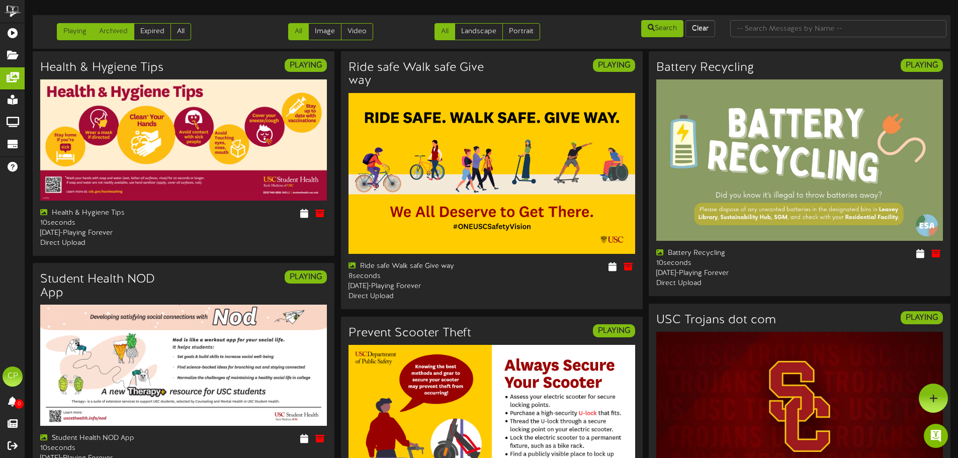
click at [124, 35] on link "Archived" at bounding box center [114, 31] width 42 height 17
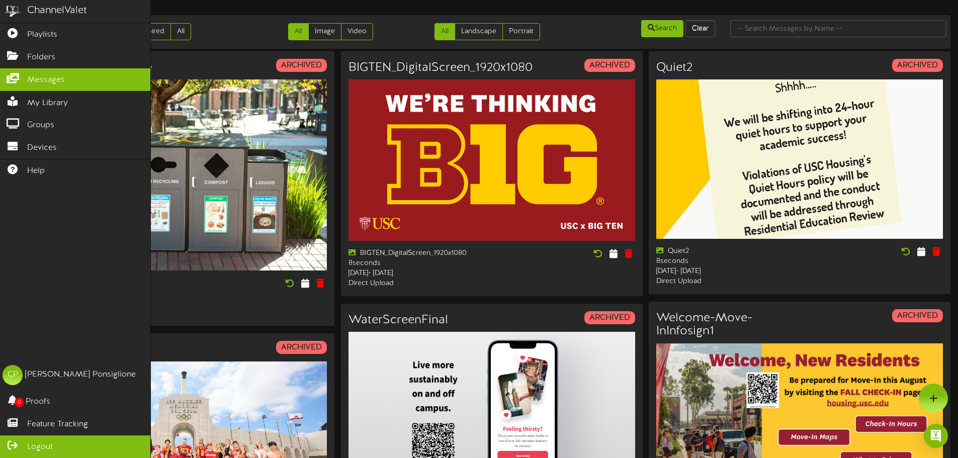
click at [40, 446] on span "Logout" at bounding box center [40, 447] width 26 height 12
